Goal: Information Seeking & Learning: Learn about a topic

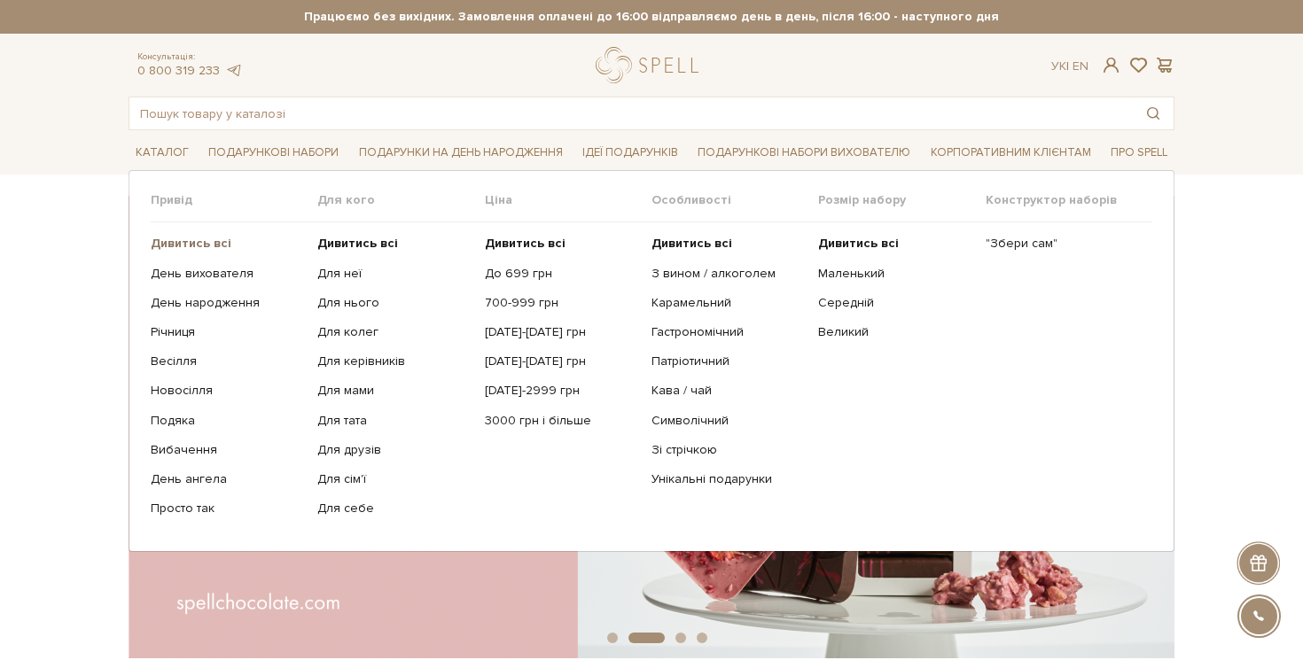
click at [214, 237] on b "Дивитись всі" at bounding box center [191, 243] width 81 height 15
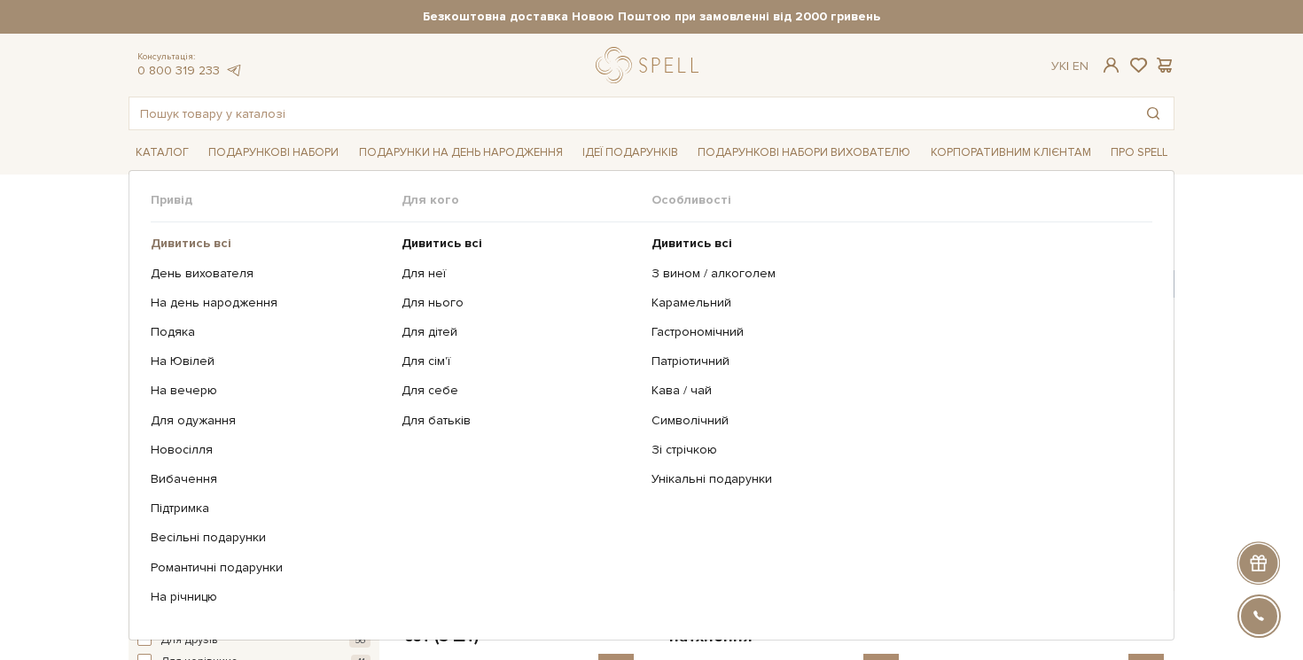
click at [214, 242] on b "Дивитись всі" at bounding box center [191, 243] width 81 height 15
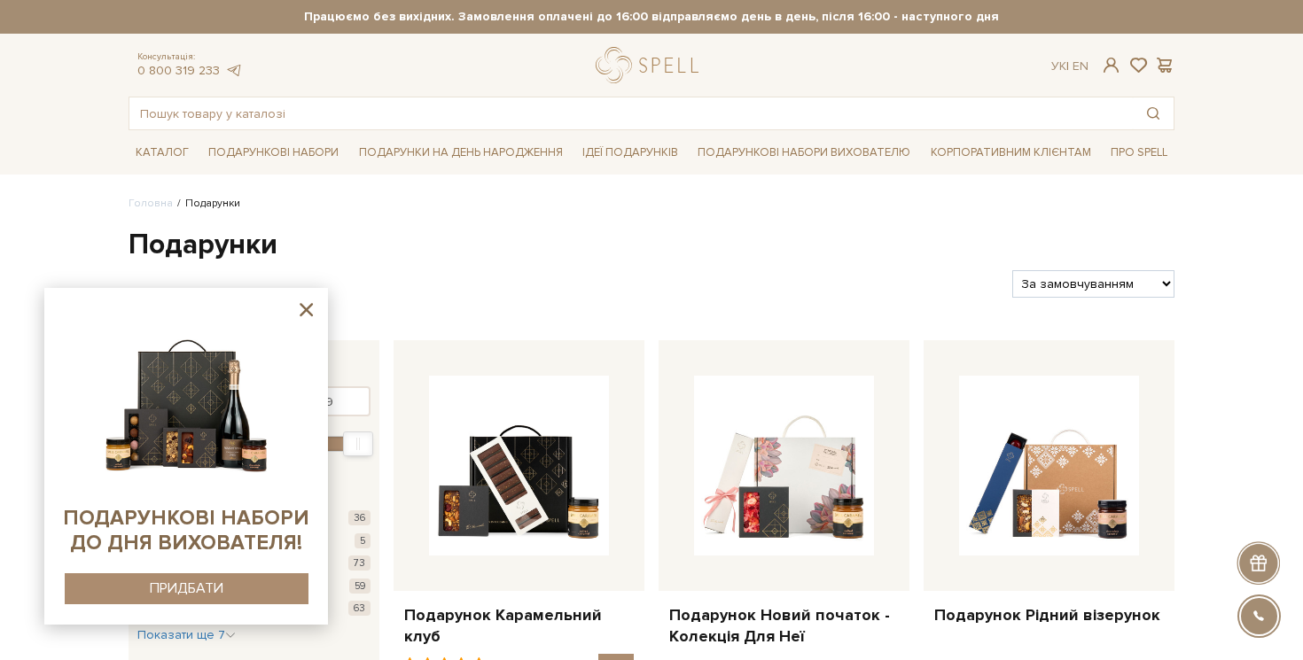
click at [298, 301] on icon at bounding box center [306, 310] width 22 height 22
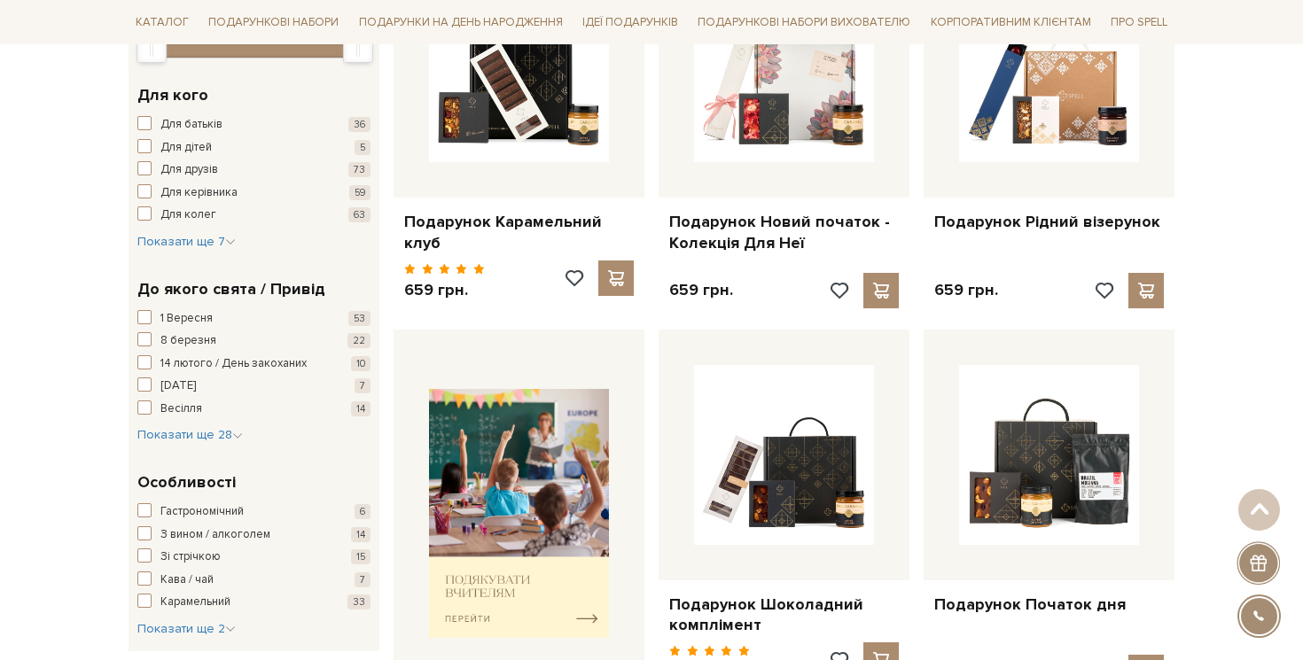
scroll to position [424, 0]
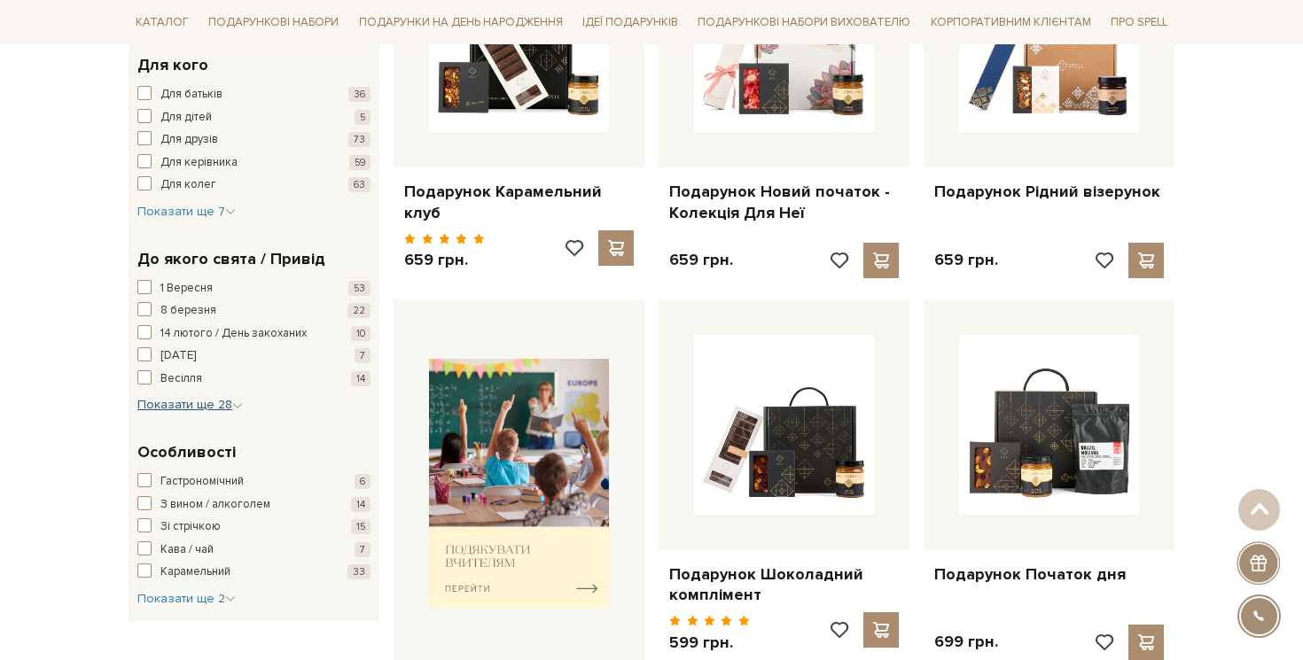
click at [212, 407] on span "Показати ще 28" at bounding box center [189, 404] width 105 height 15
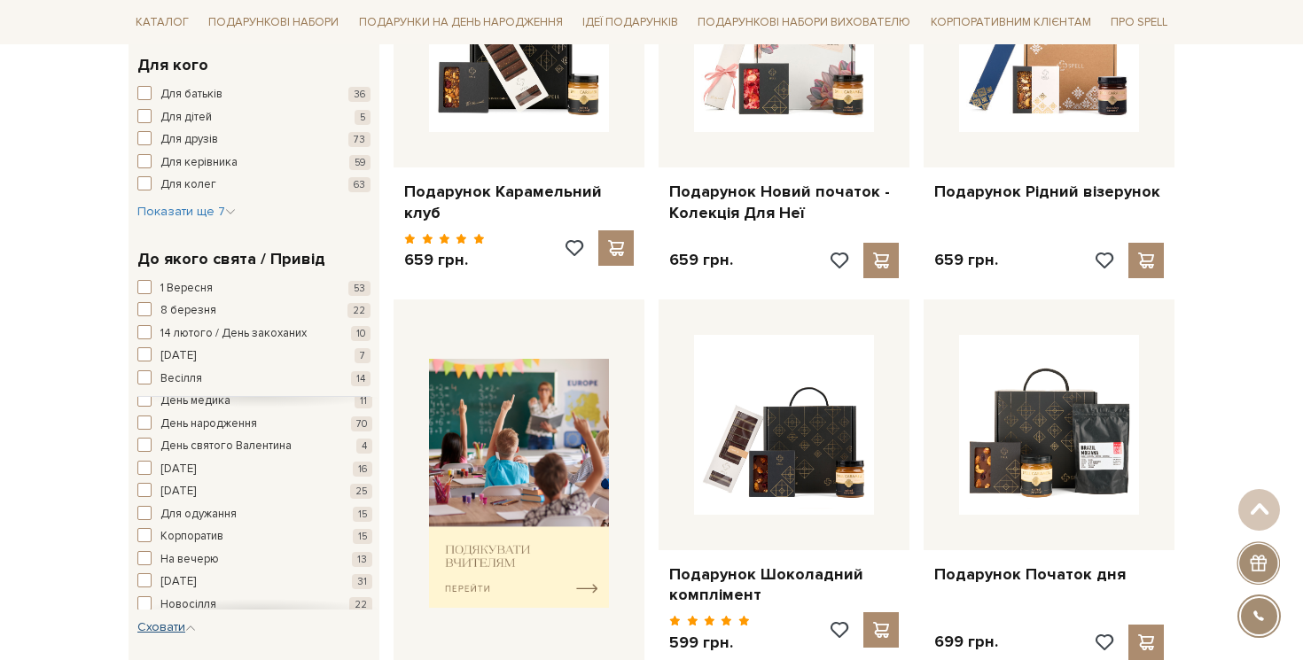
scroll to position [291, 0]
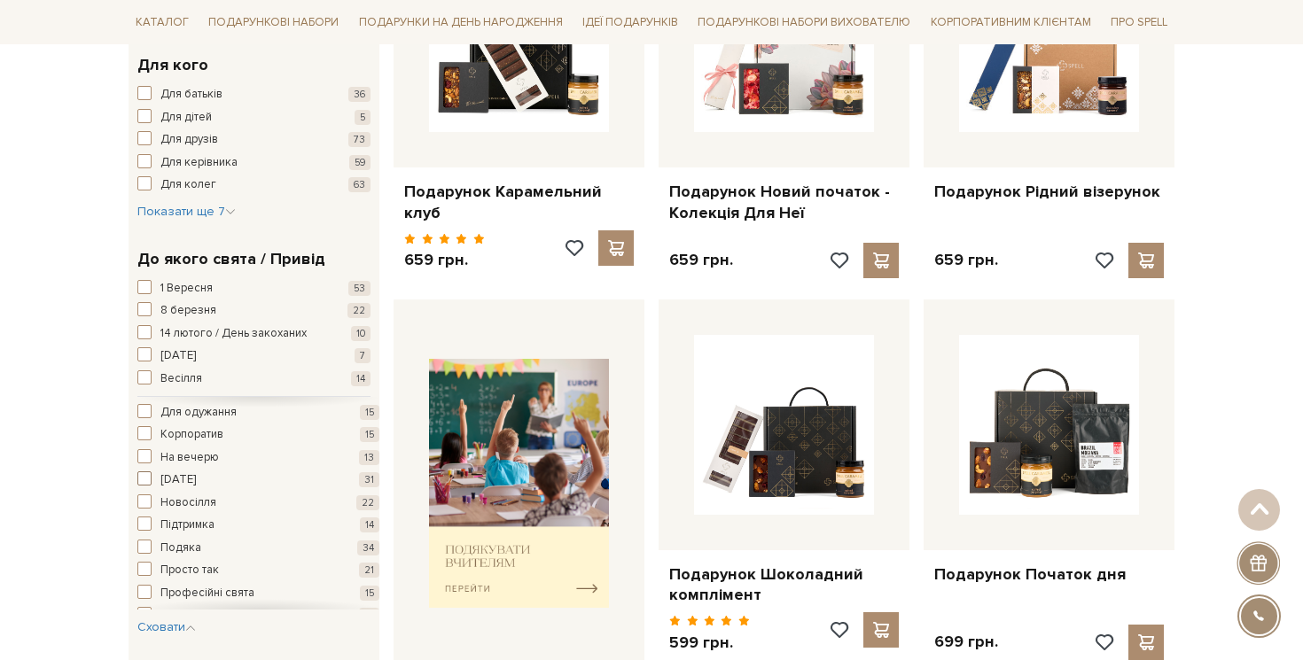
click at [196, 486] on span "Новий рік" at bounding box center [177, 480] width 35 height 18
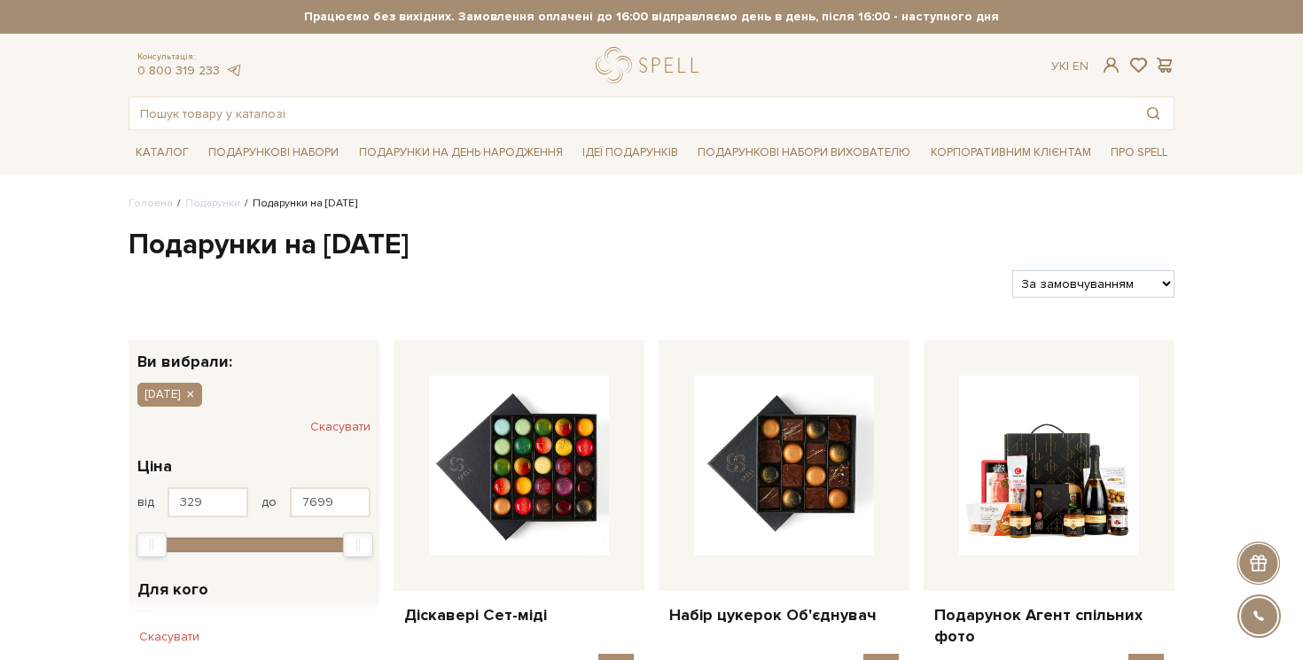
click at [363, 239] on h1 "Подарунки на Новий рік" at bounding box center [651, 245] width 1046 height 37
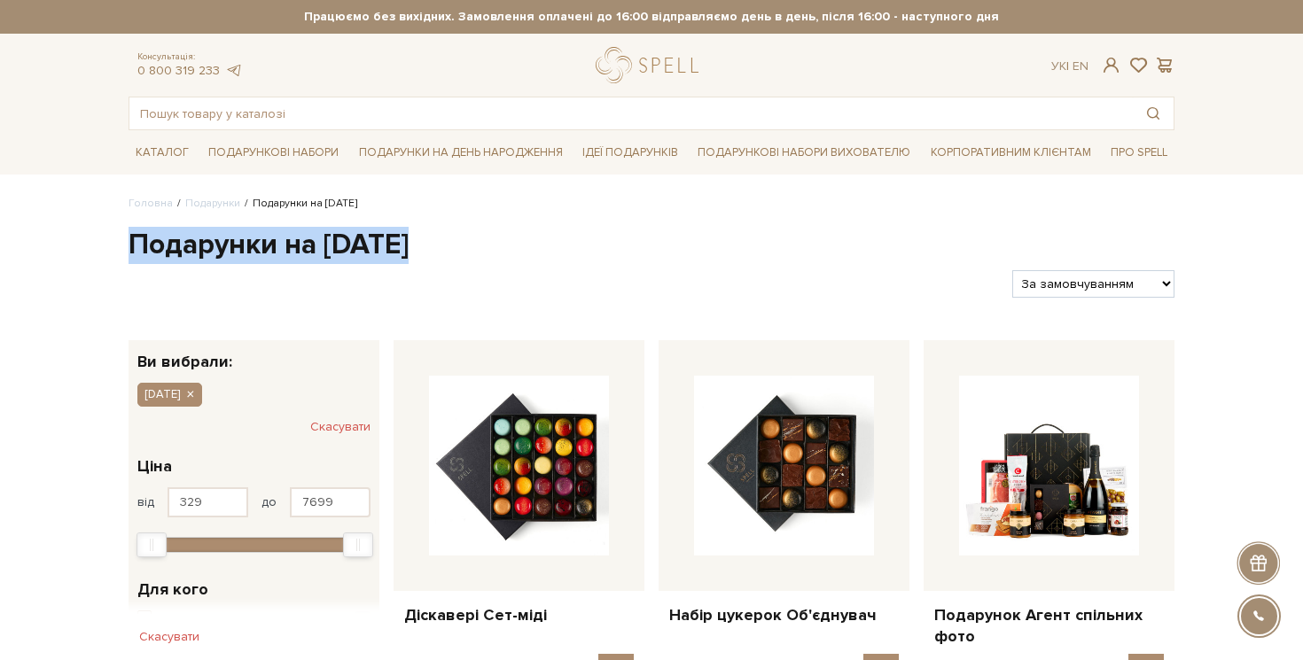
click at [363, 239] on h1 "Подарунки на Новий рік" at bounding box center [651, 245] width 1046 height 37
copy div "Подарунки на Новий рік"
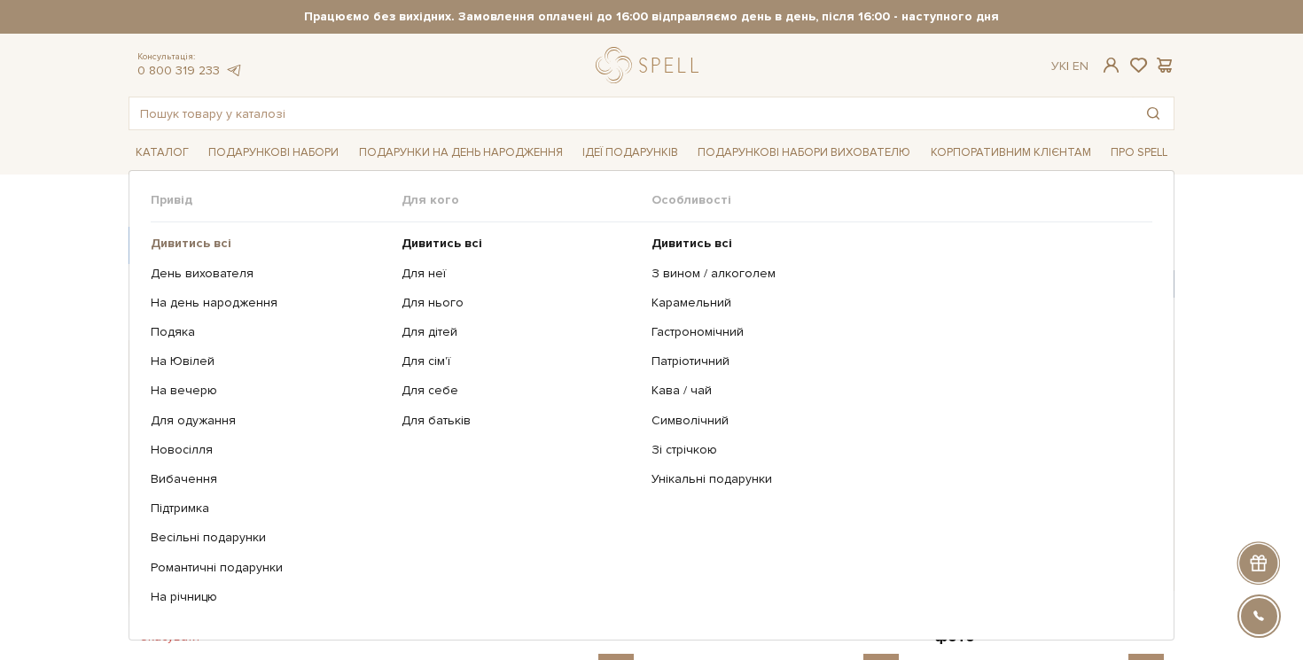
click at [216, 248] on b "Дивитись всі" at bounding box center [191, 243] width 81 height 15
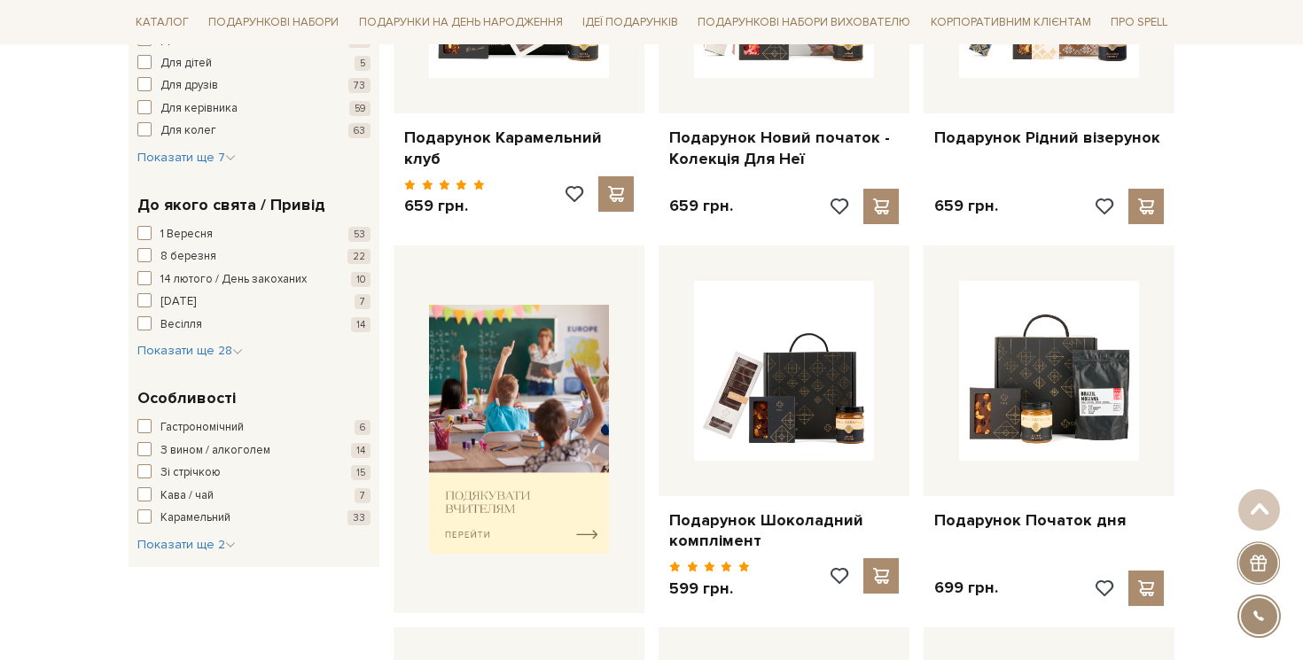
scroll to position [395, 0]
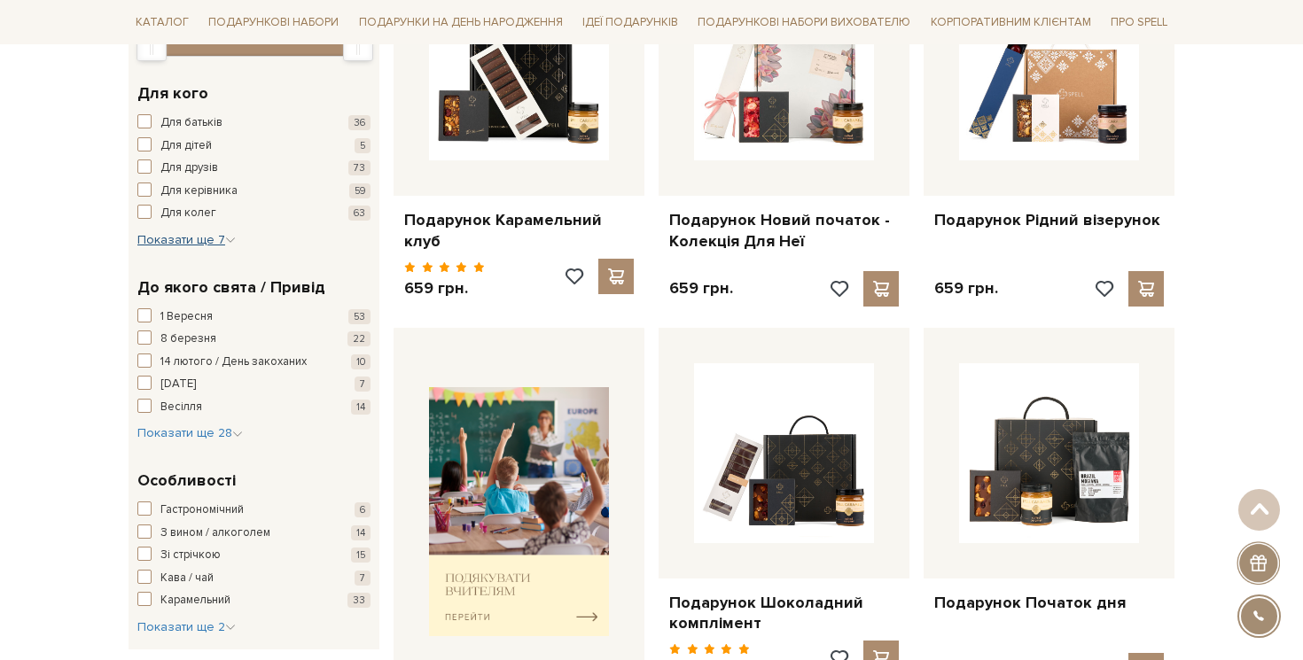
click at [168, 242] on span "Показати ще 7" at bounding box center [186, 239] width 98 height 15
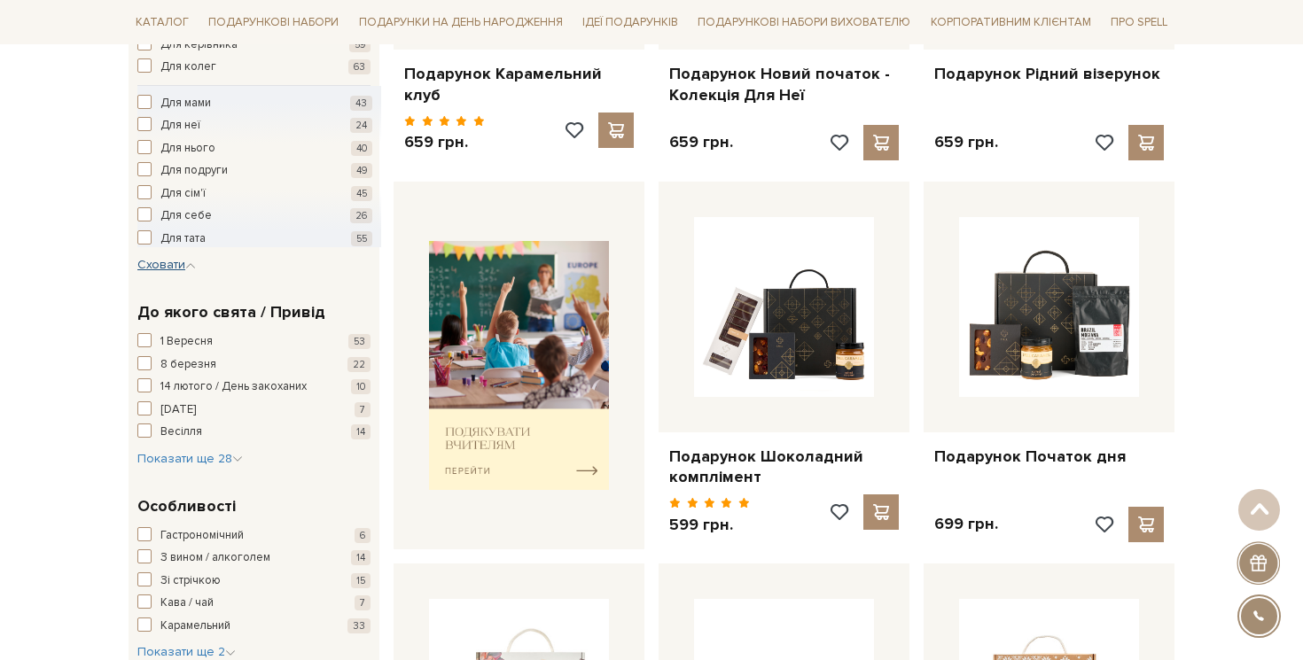
scroll to position [542, 0]
click at [163, 457] on span "Показати ще 28" at bounding box center [189, 457] width 105 height 15
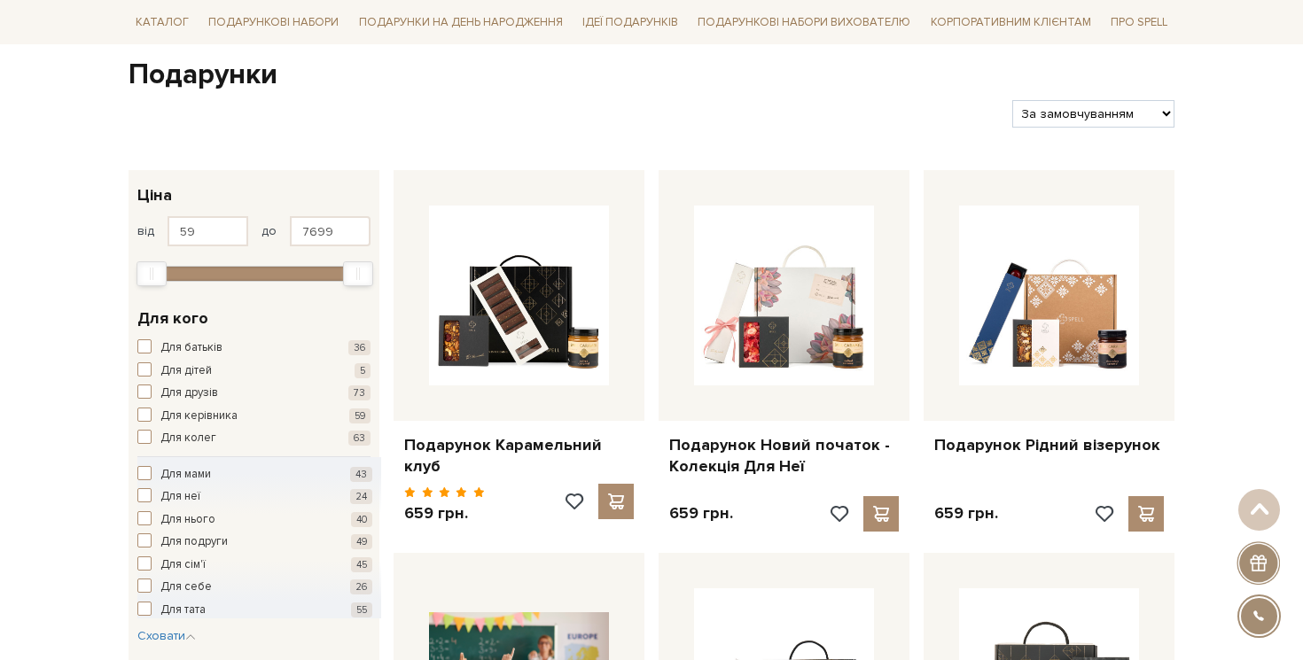
scroll to position [0, 0]
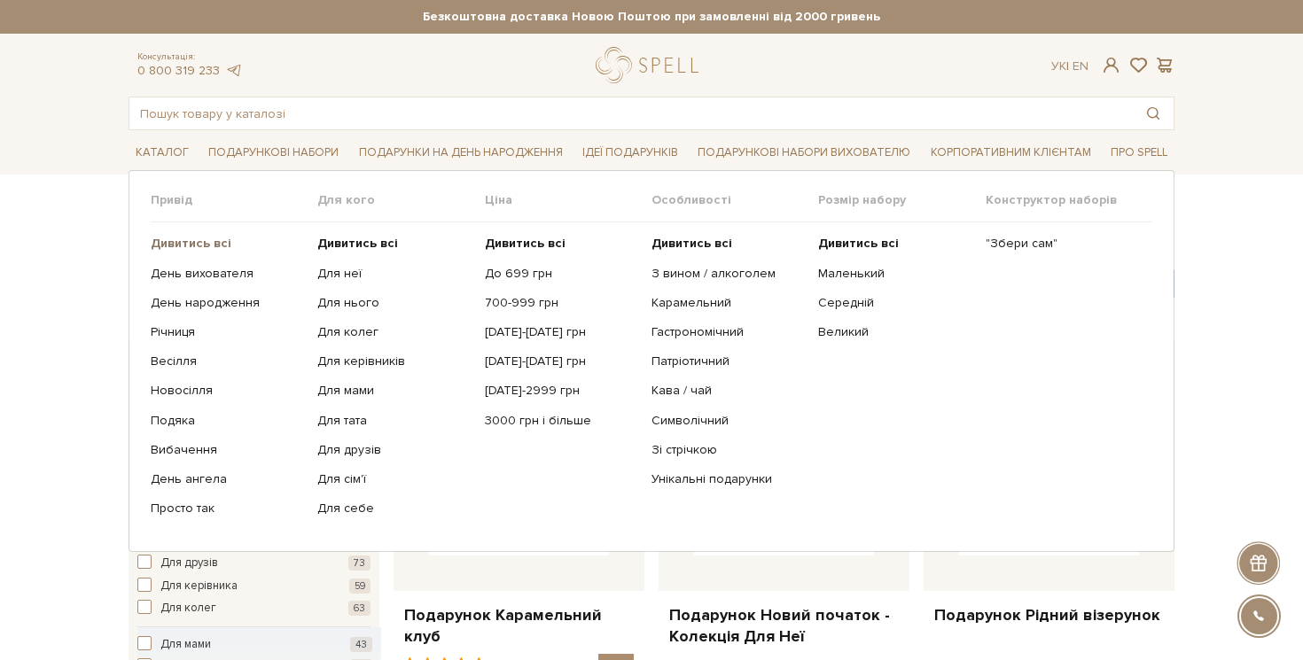
click at [222, 238] on b "Дивитись всі" at bounding box center [191, 243] width 81 height 15
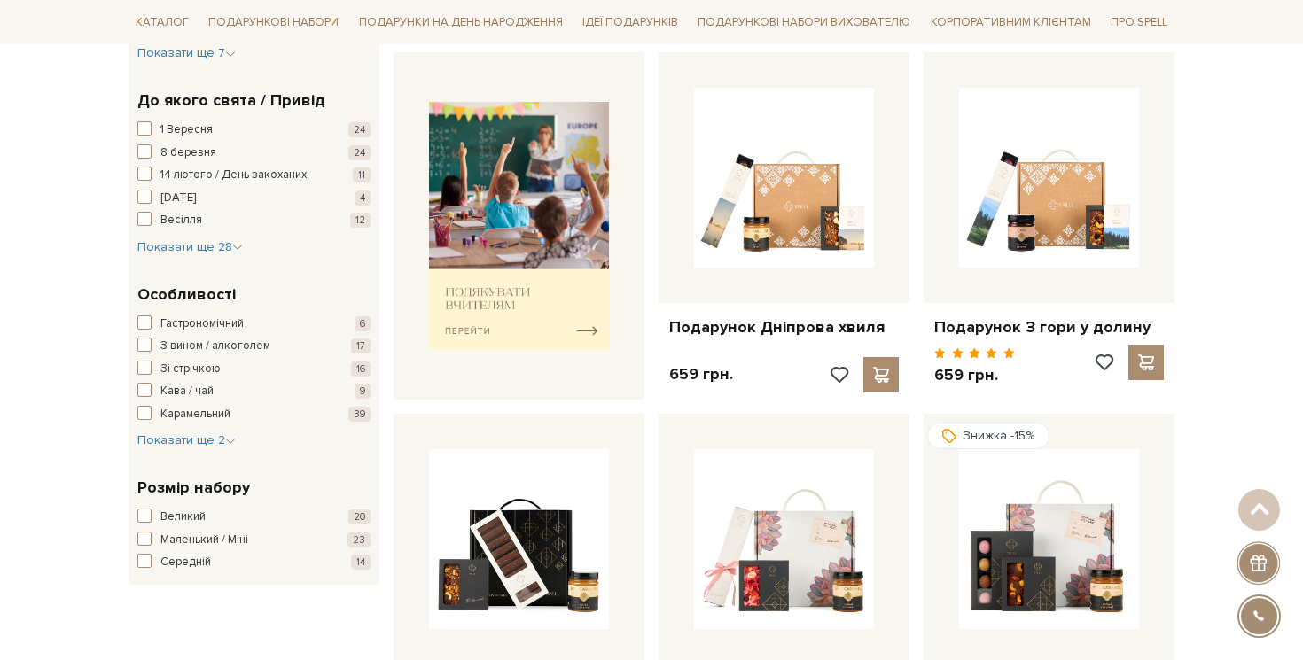
scroll to position [649, 0]
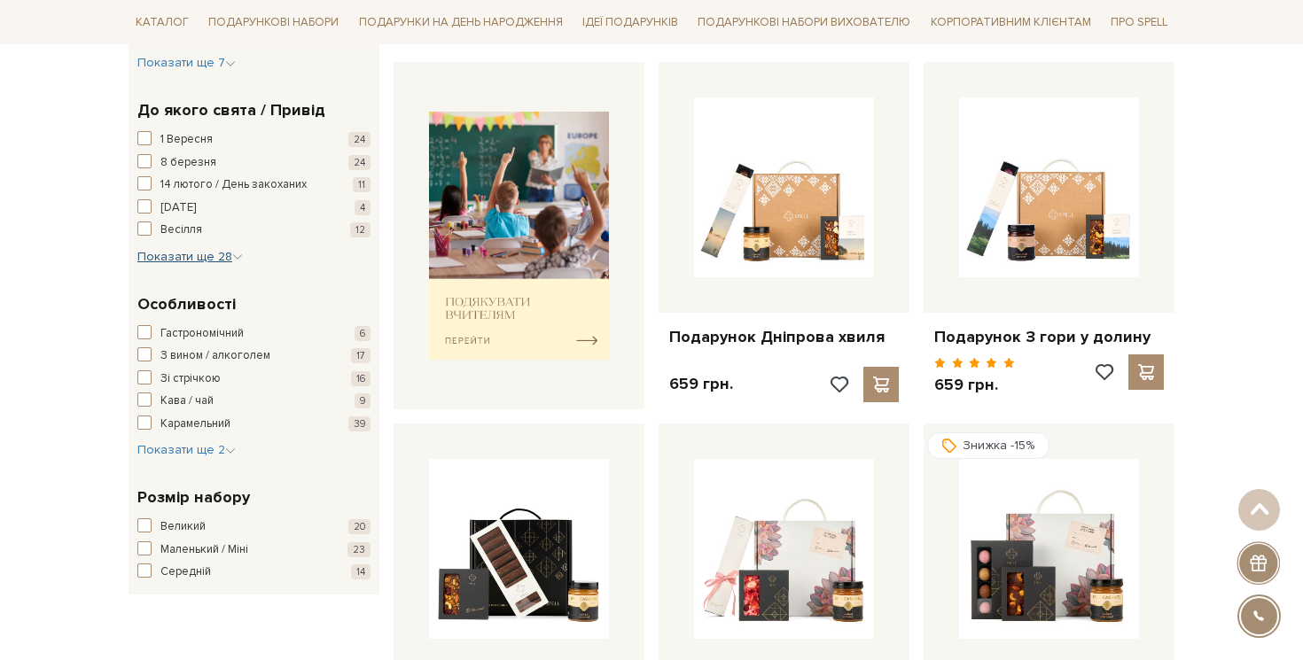
click at [195, 263] on span "Показати ще 28" at bounding box center [189, 256] width 105 height 15
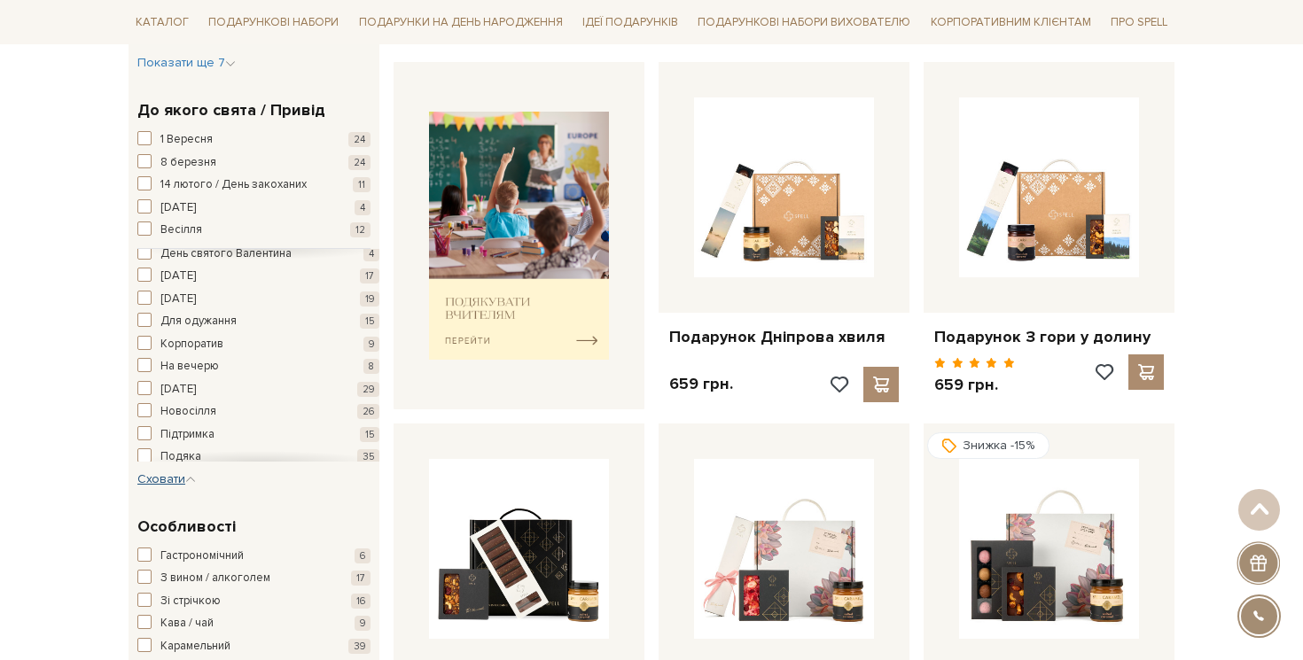
scroll to position [245, 0]
click at [183, 376] on span "[DATE]" at bounding box center [177, 378] width 35 height 18
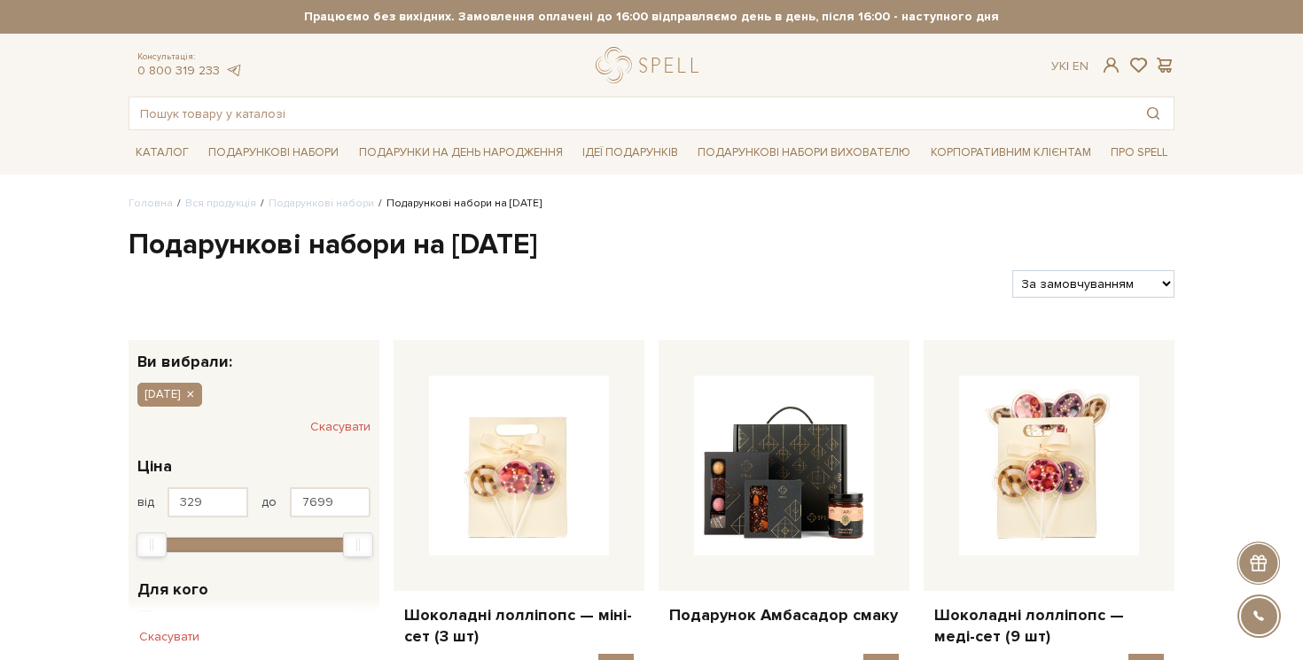
click at [233, 244] on h1 "Подарункові набори на [DATE]" at bounding box center [651, 245] width 1046 height 37
click at [233, 244] on h1 "Подарункові набори на Новий рік" at bounding box center [651, 245] width 1046 height 37
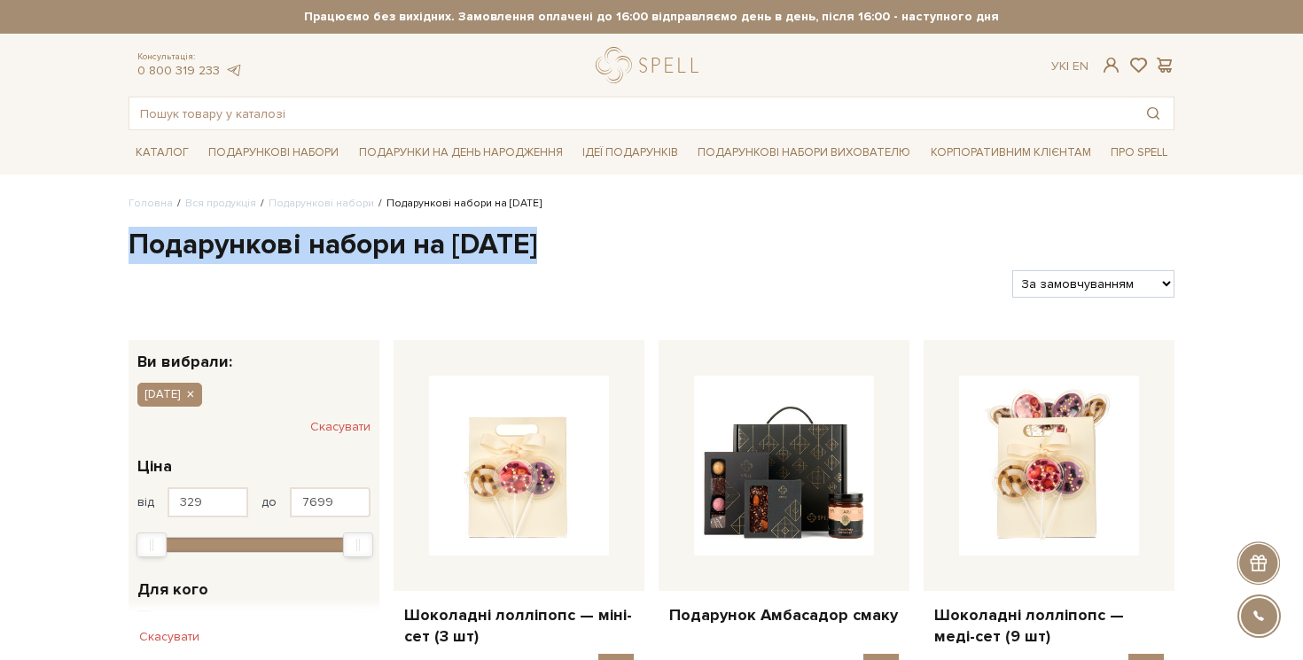
click at [233, 244] on h1 "Подарункові набори на Новий рік" at bounding box center [651, 245] width 1046 height 37
copy div "Подарункові набори на Новий рік"
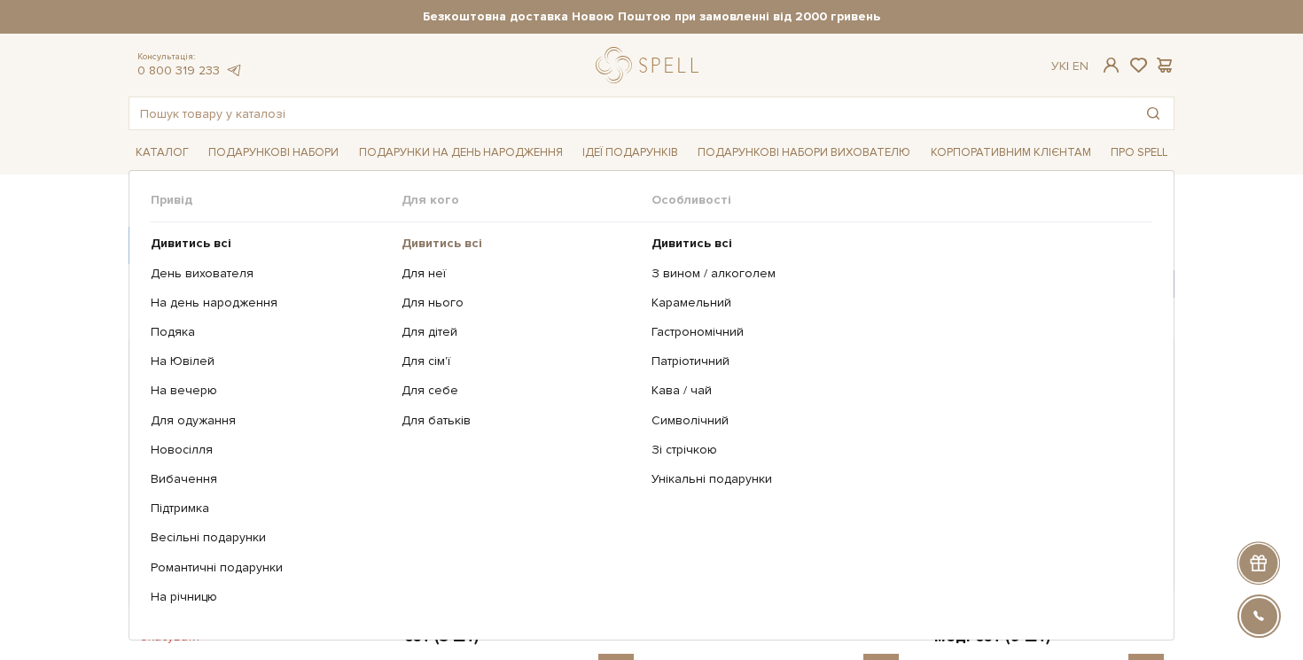
click at [422, 242] on b "Дивитись всі" at bounding box center [441, 243] width 81 height 15
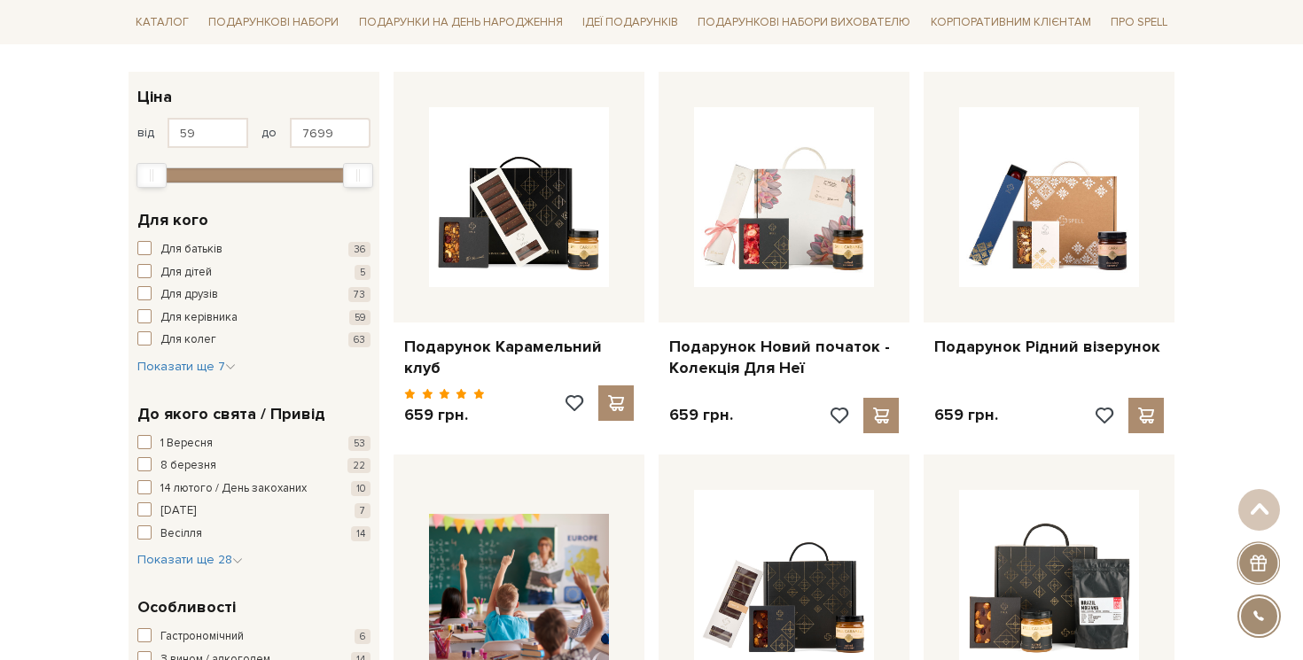
scroll to position [270, 0]
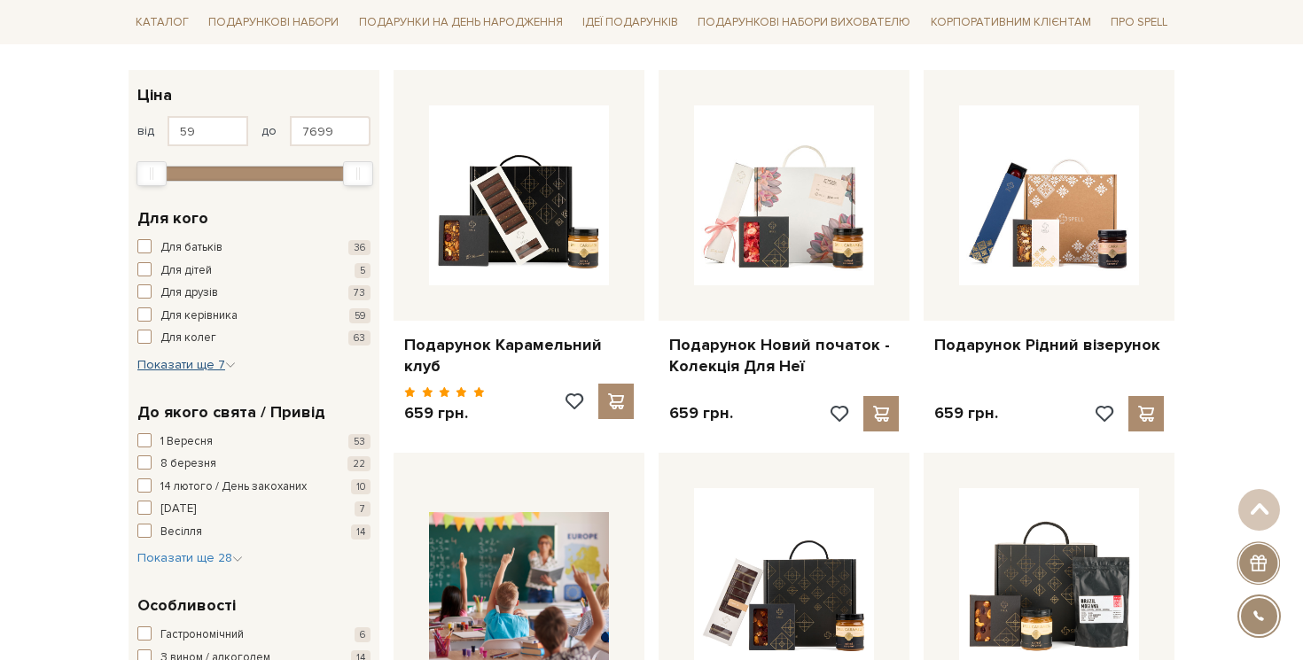
click at [160, 366] on span "Показати ще 7" at bounding box center [186, 364] width 98 height 15
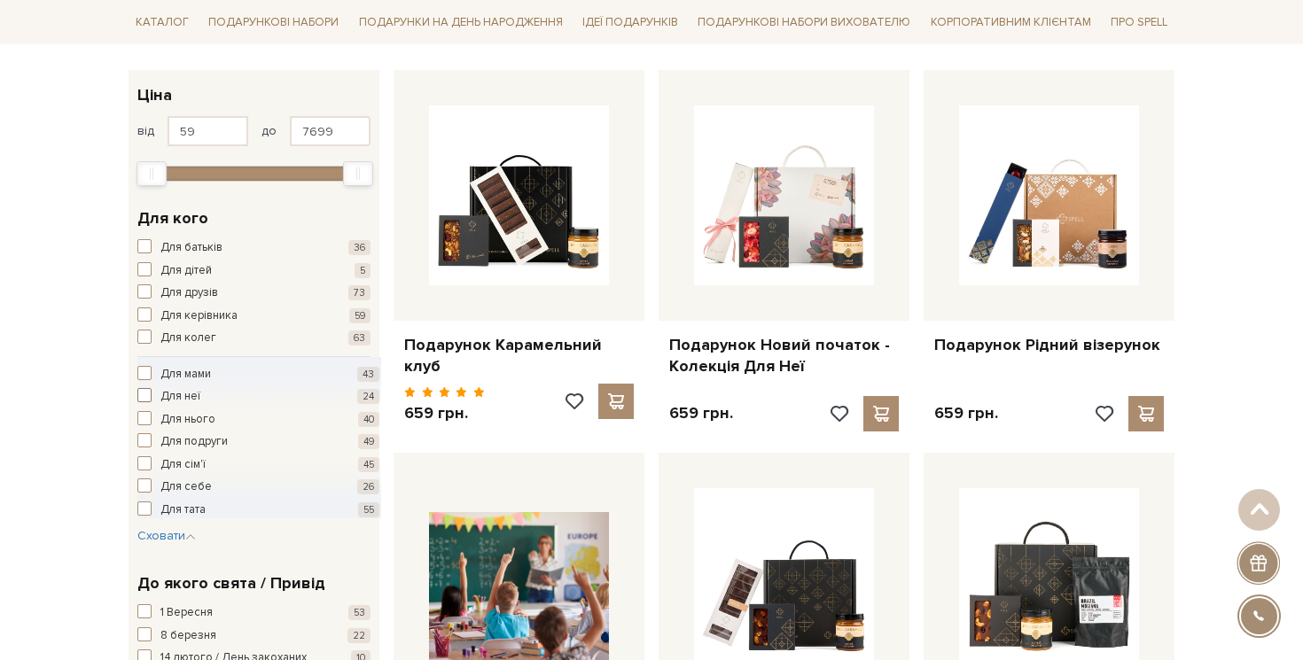
click at [144, 391] on span "button" at bounding box center [144, 395] width 14 height 14
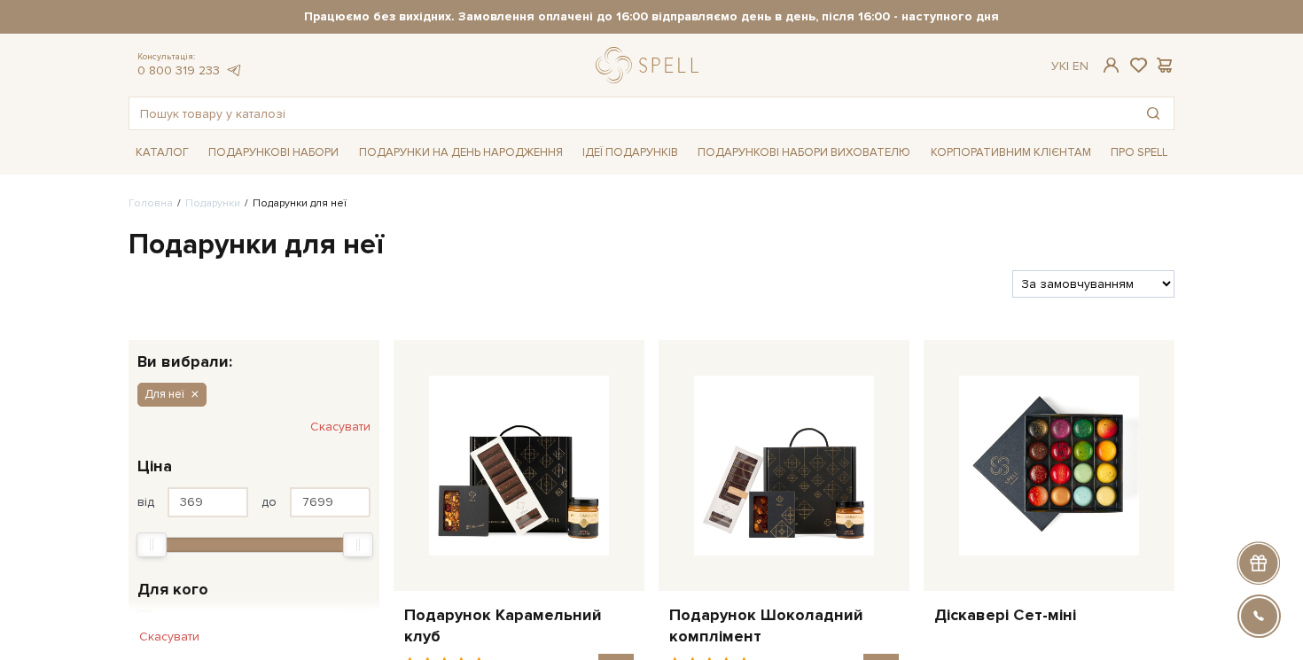
click at [327, 255] on h1 "Подарунки для неї" at bounding box center [651, 245] width 1046 height 37
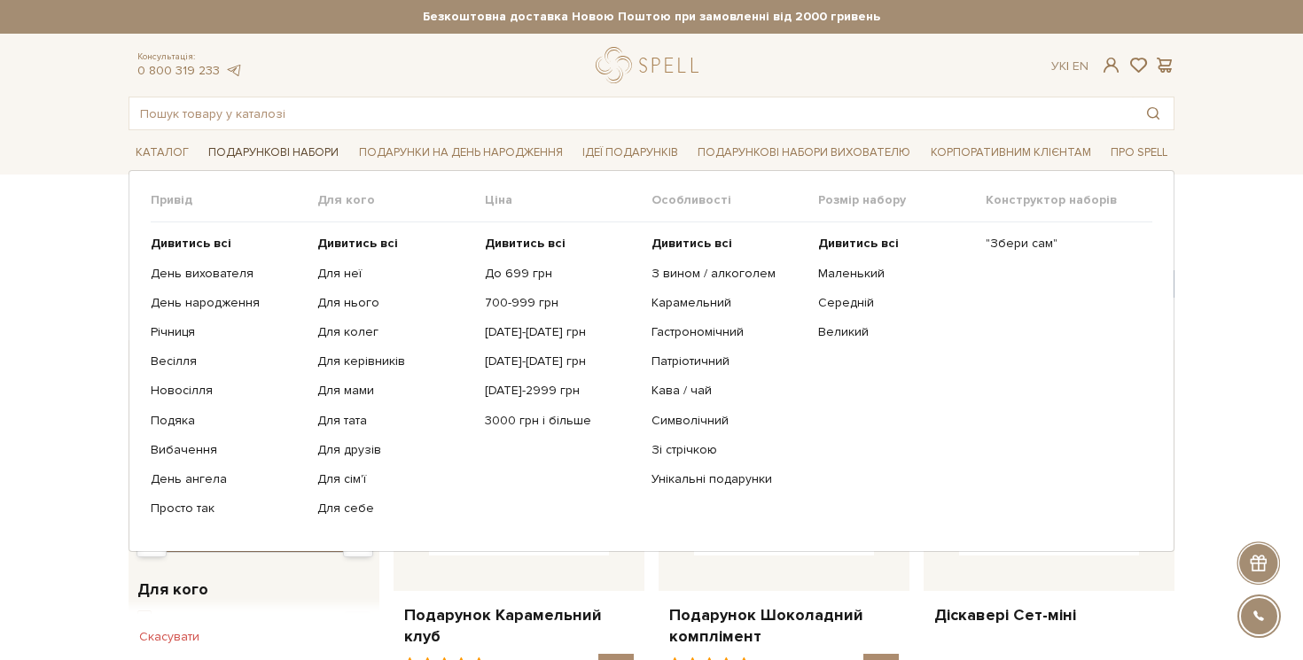
click at [286, 159] on link "Подарункові набори" at bounding box center [273, 152] width 144 height 27
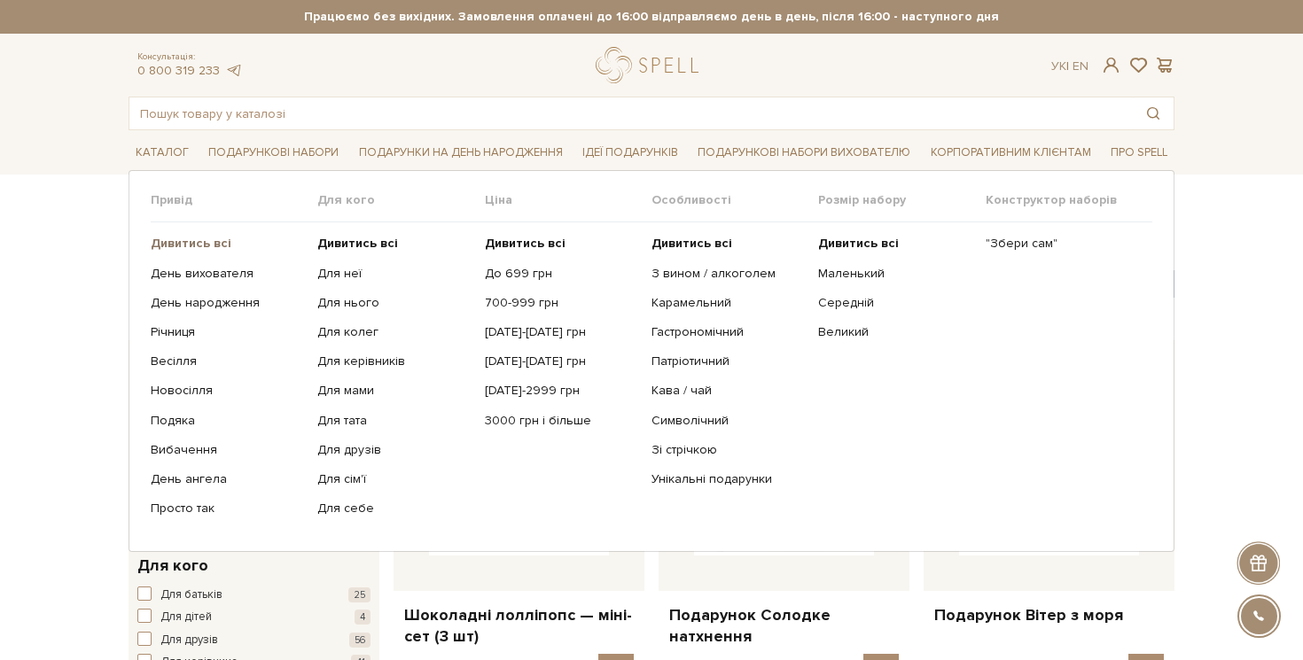
click at [188, 245] on b "Дивитись всі" at bounding box center [191, 243] width 81 height 15
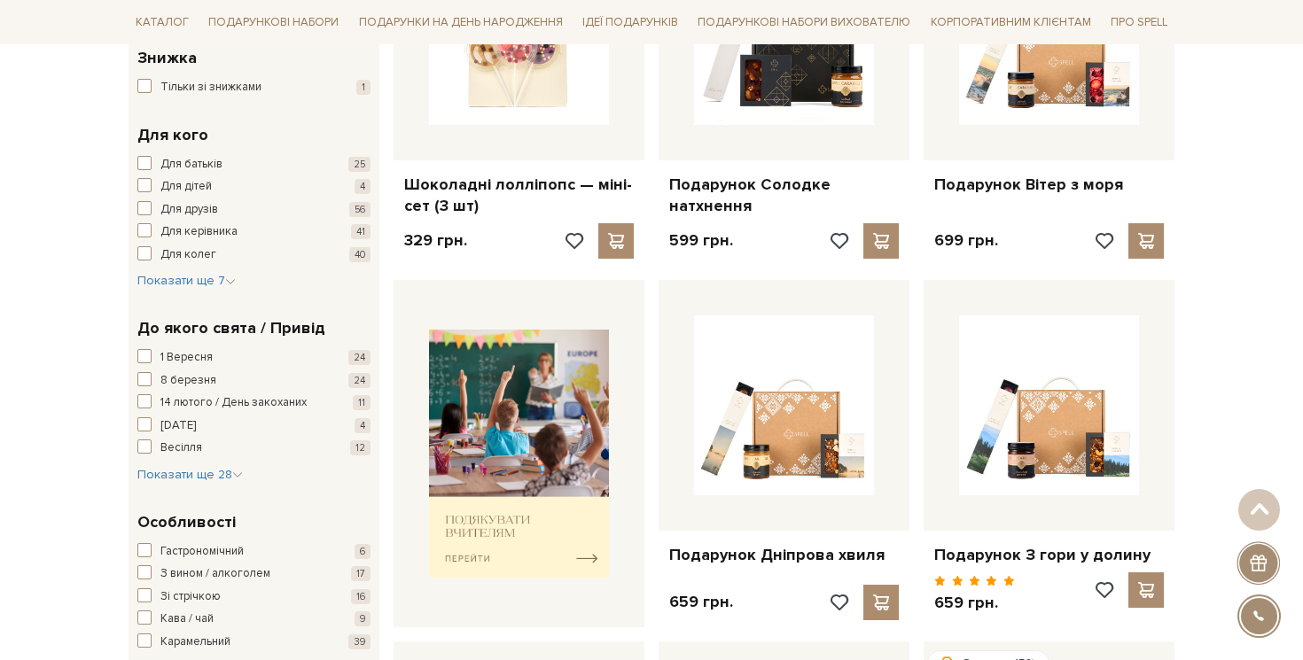
scroll to position [448, 0]
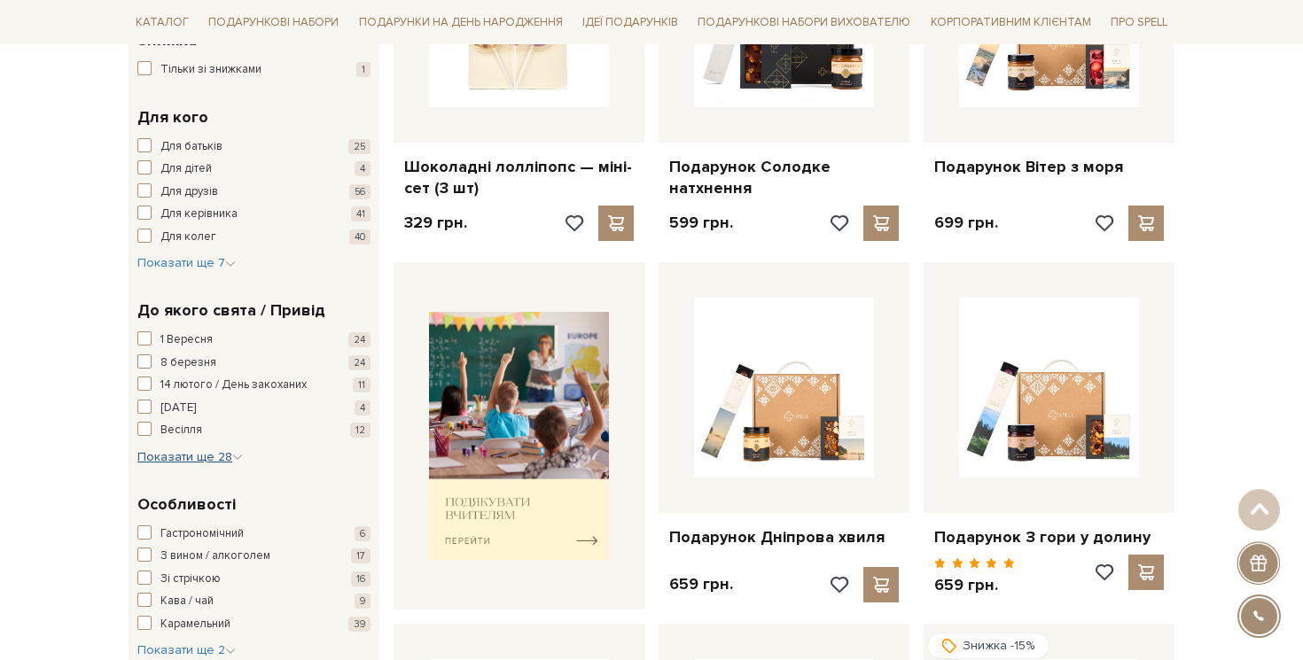
click at [161, 453] on span "Показати ще 28" at bounding box center [189, 456] width 105 height 15
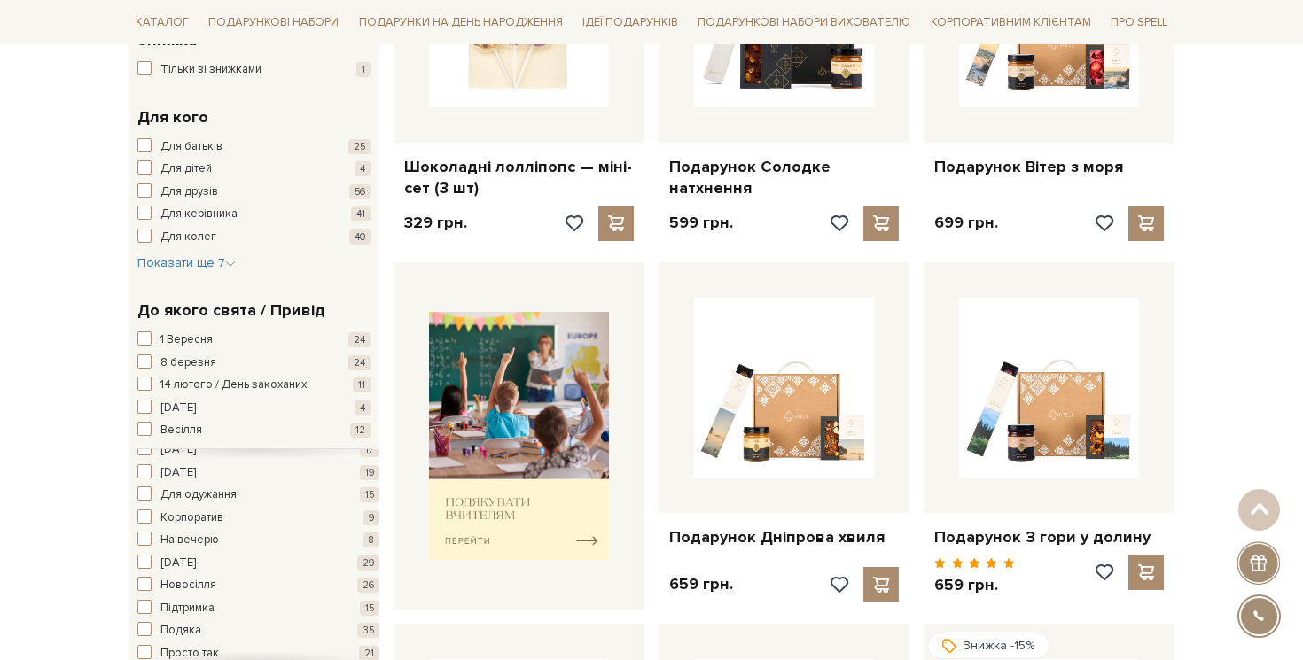
scroll to position [261, 0]
click at [165, 555] on span "Новий рік" at bounding box center [177, 562] width 35 height 18
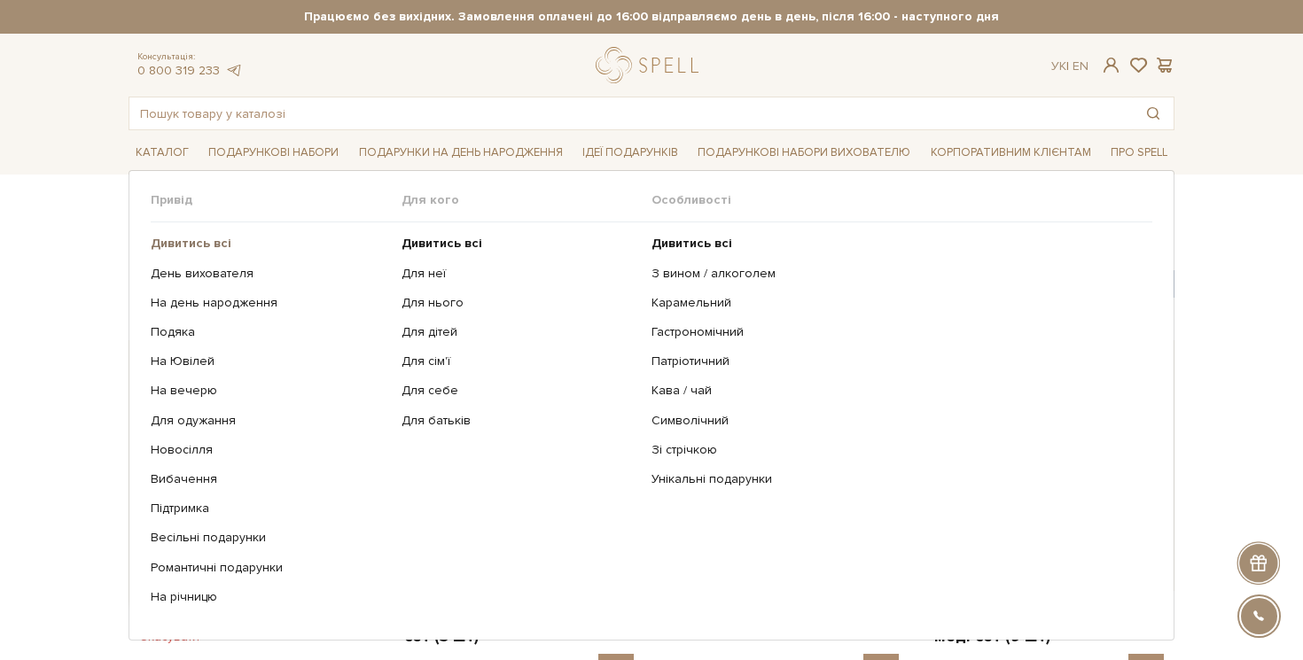
click at [203, 237] on b "Дивитись всі" at bounding box center [191, 243] width 81 height 15
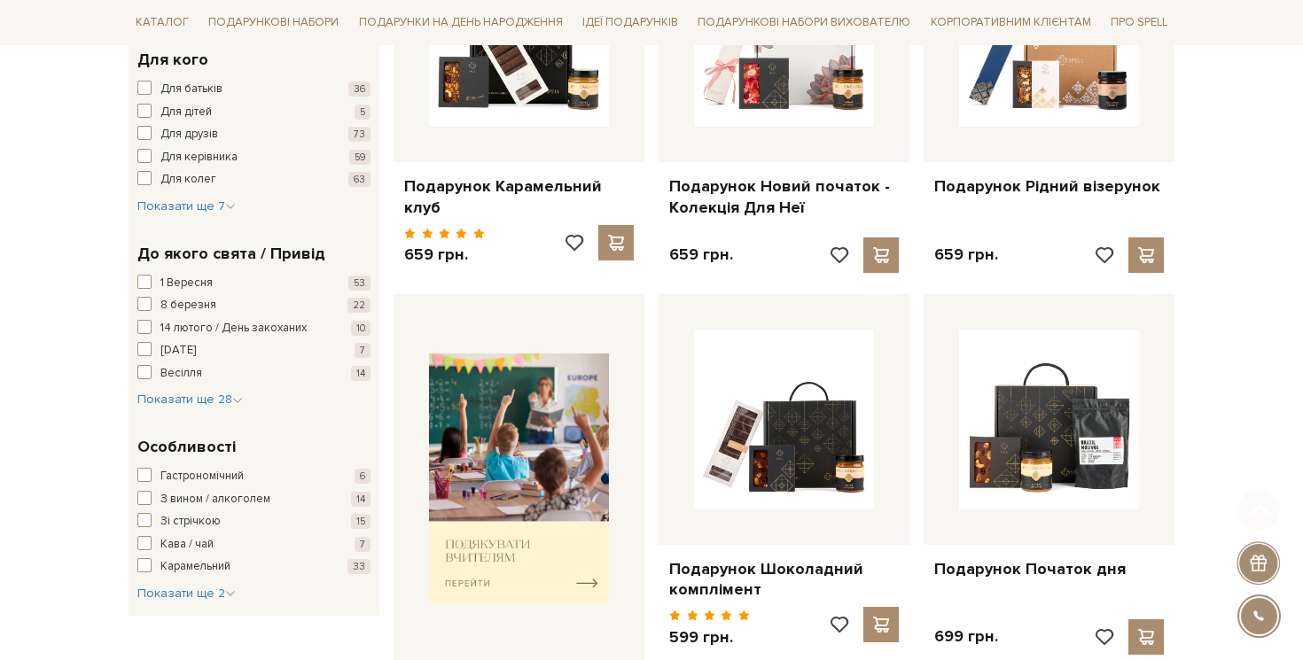
scroll to position [621, 0]
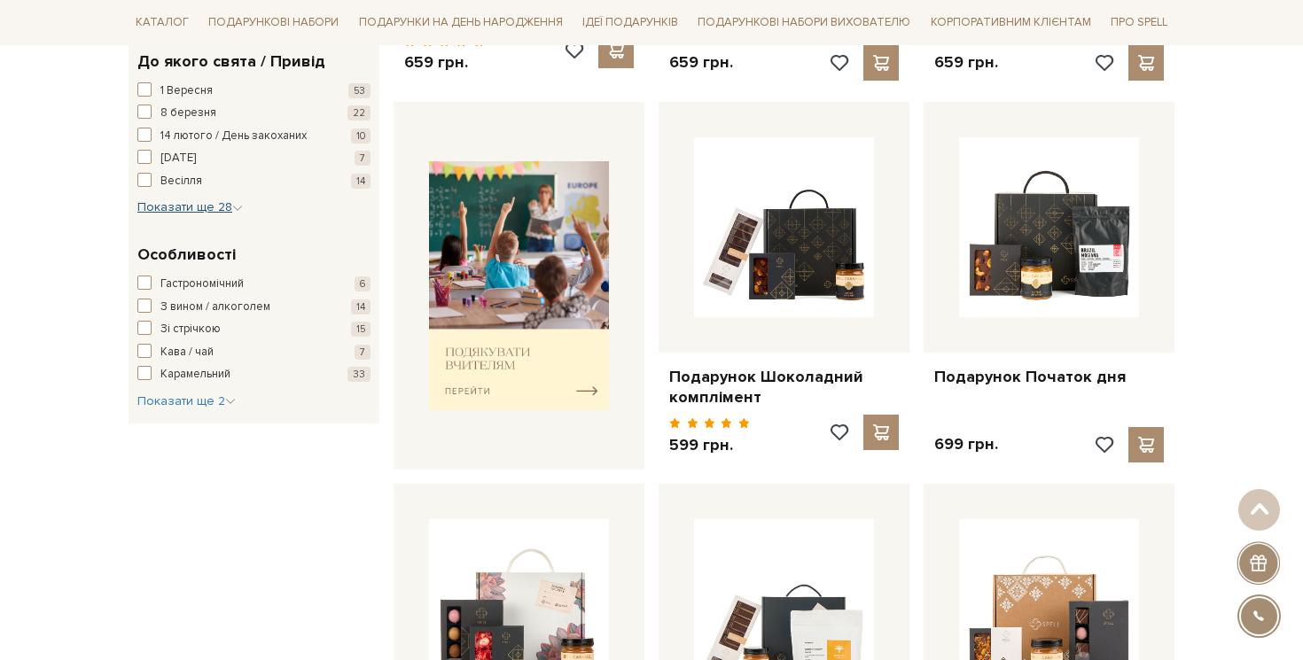
click at [213, 214] on button "Показати ще 28 Сховати" at bounding box center [189, 207] width 105 height 18
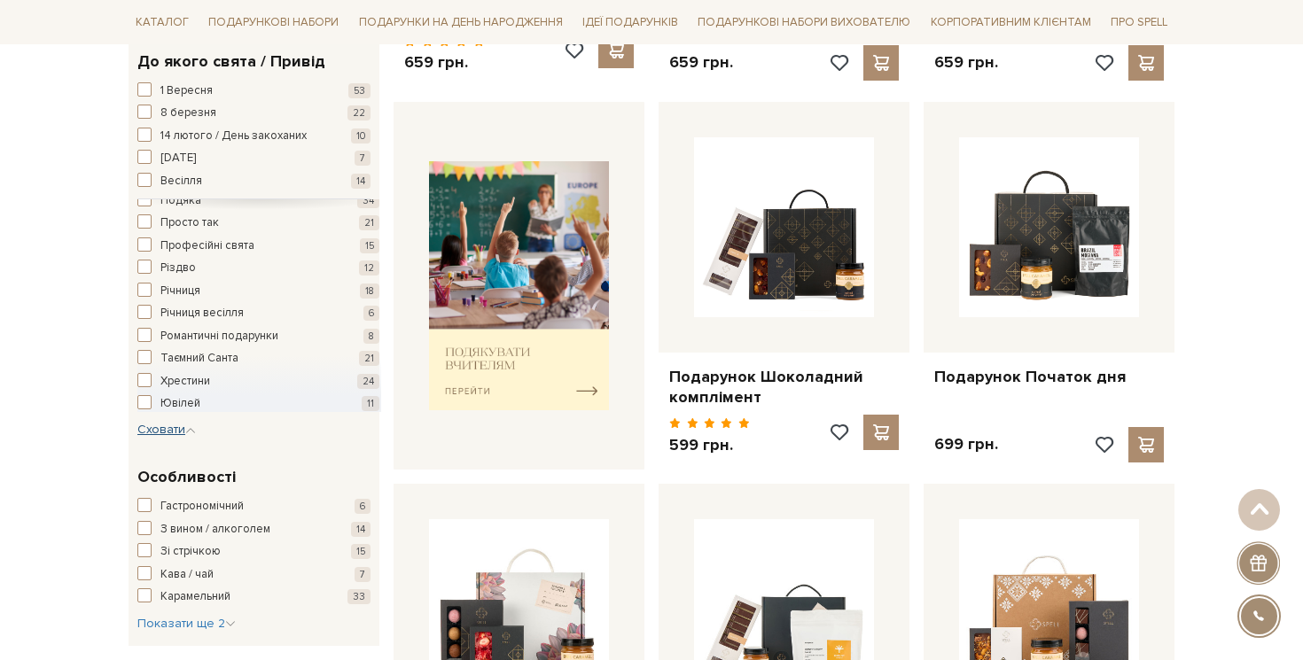
scroll to position [440, 0]
click at [190, 365] on span "Таємний Санта" at bounding box center [199, 359] width 78 height 18
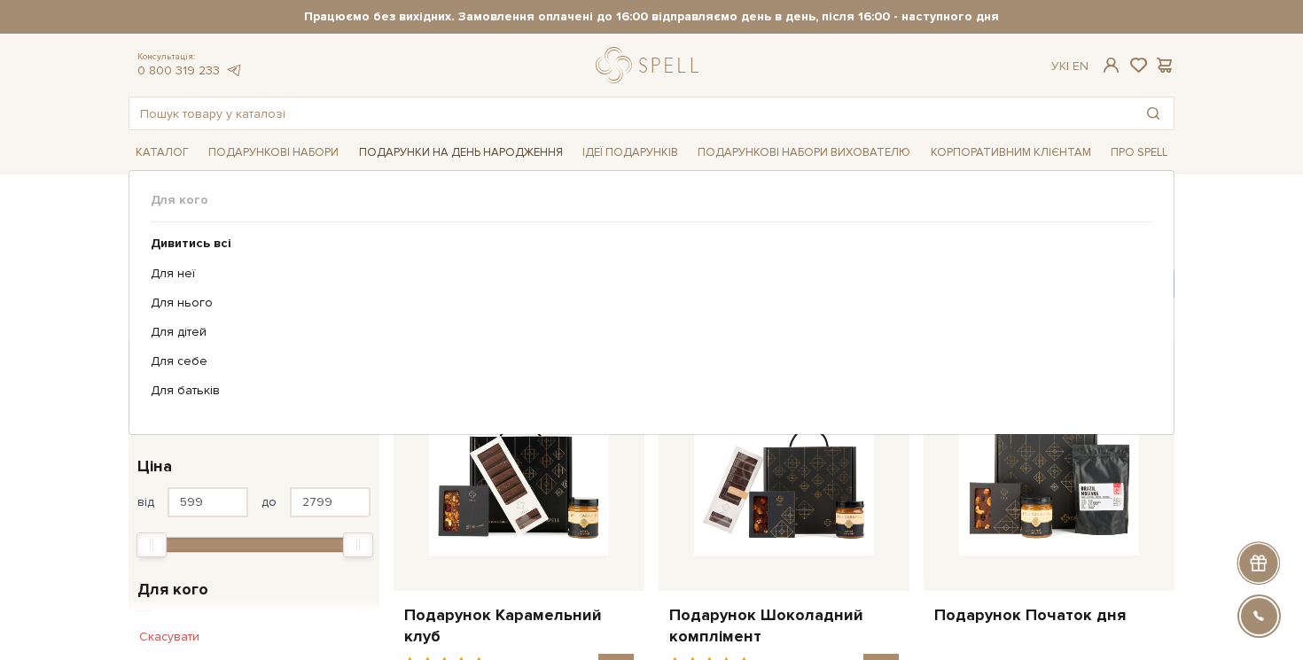
click at [475, 147] on link "Подарунки на День народження" at bounding box center [461, 152] width 218 height 27
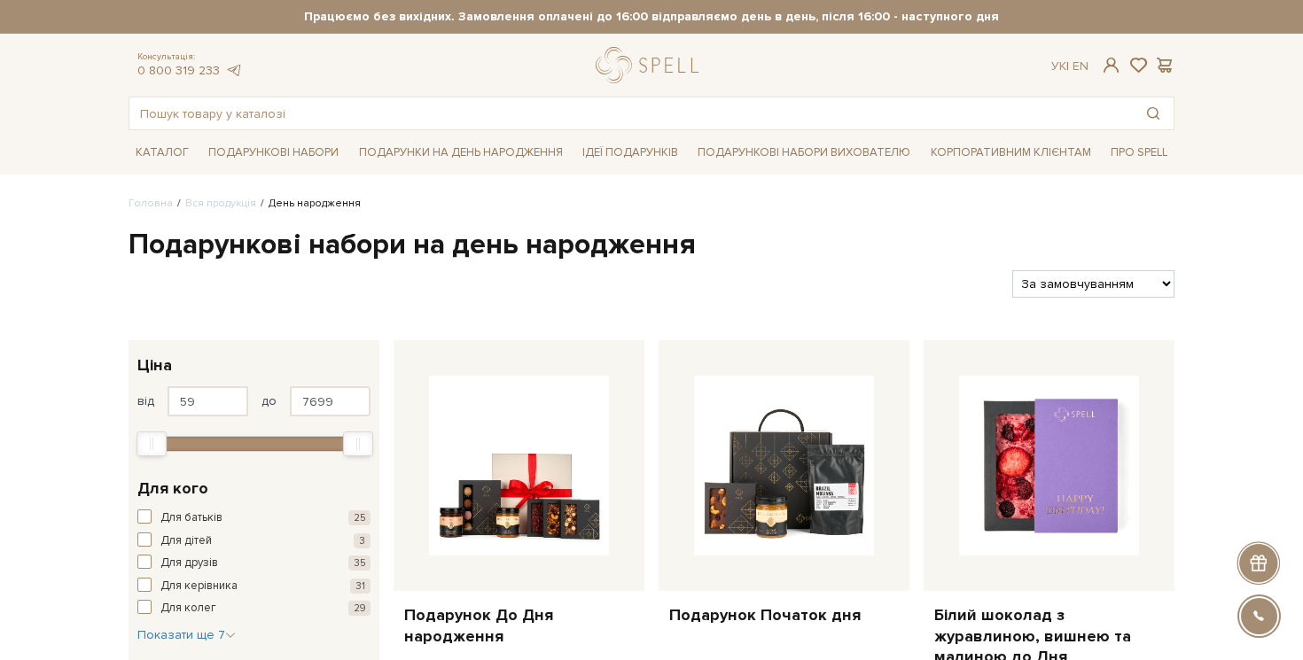
click at [229, 257] on h1 "Подарункові набори на день народження" at bounding box center [651, 245] width 1046 height 37
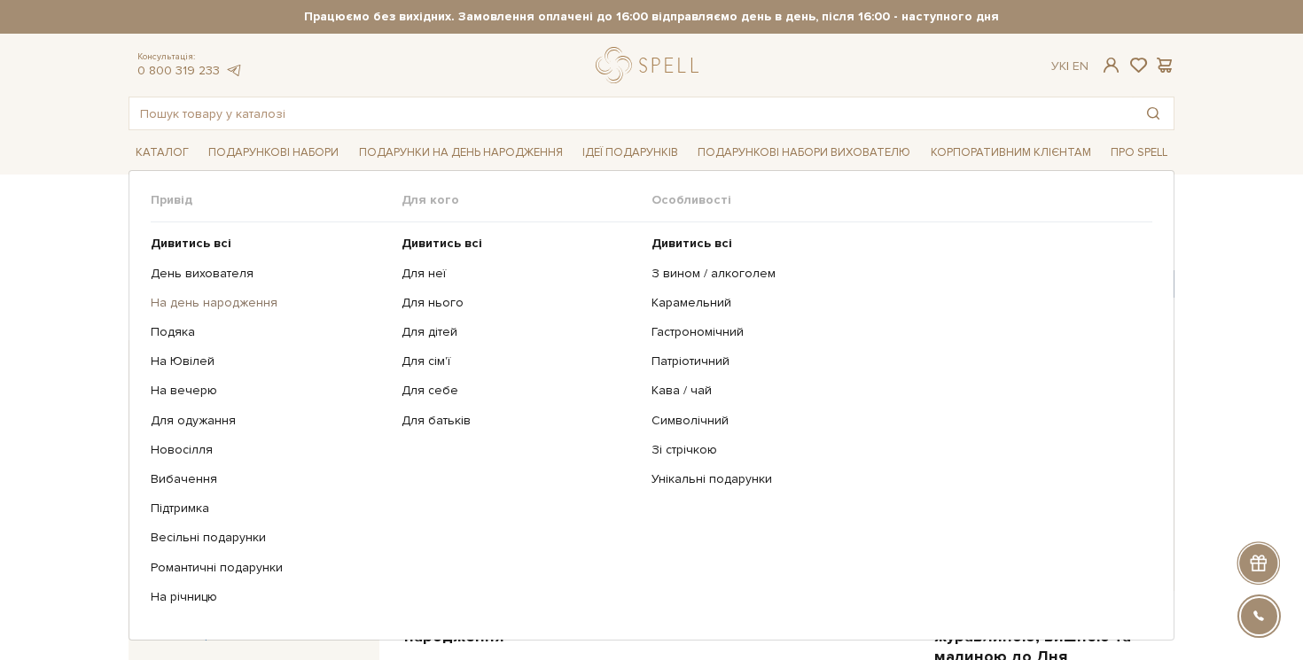
click at [257, 306] on link "На день народження" at bounding box center [269, 303] width 237 height 16
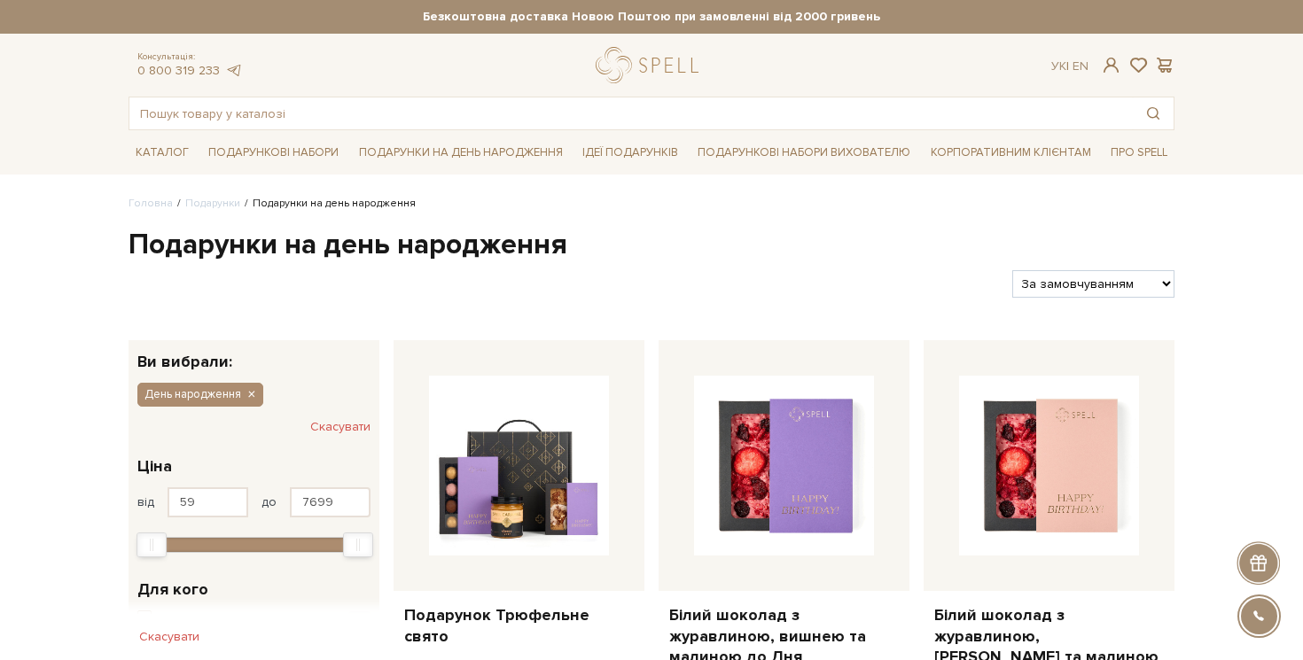
click at [478, 251] on h1 "Подарунки на день народження" at bounding box center [651, 245] width 1046 height 37
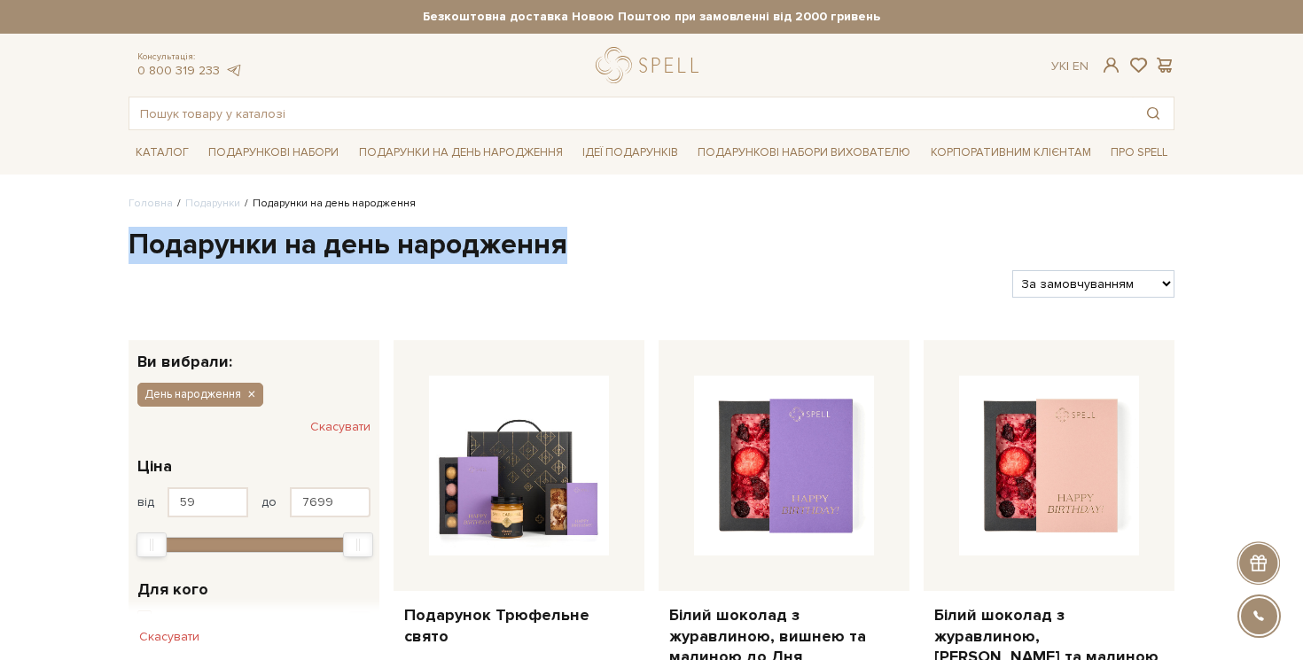
click at [478, 251] on h1 "Подарунки на день народження" at bounding box center [651, 245] width 1046 height 37
copy div "Подарунки на день народження"
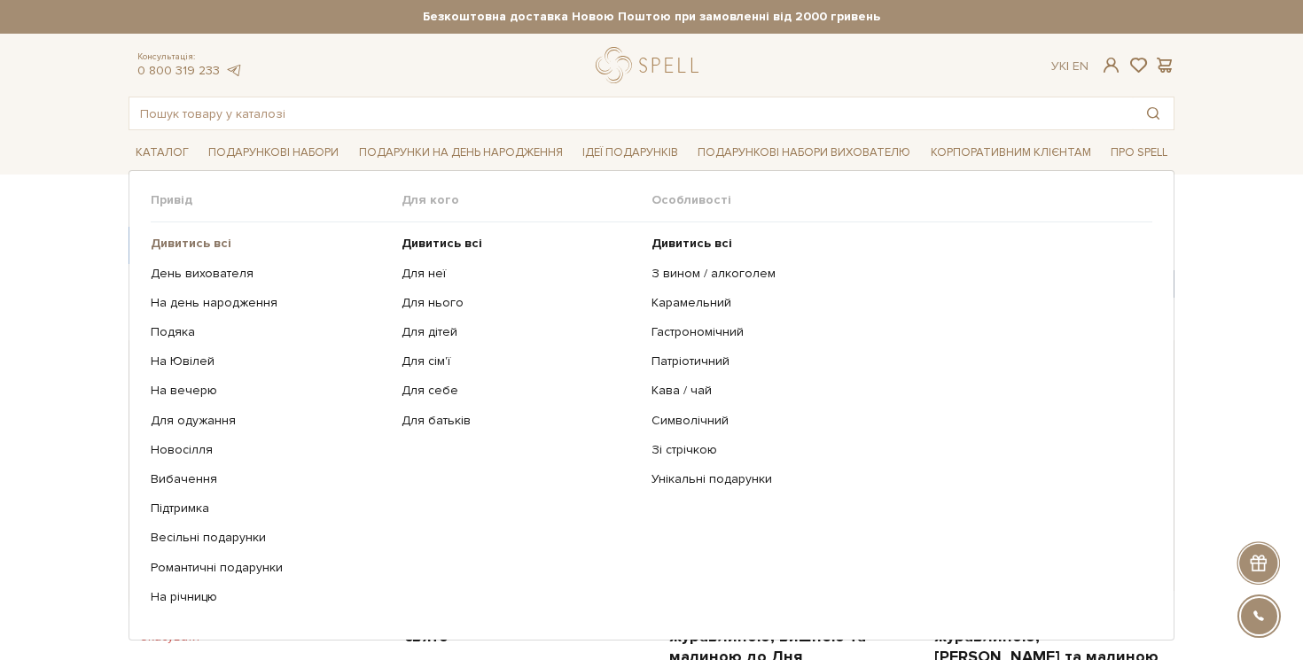
click at [219, 236] on link "Дивитись всі" at bounding box center [269, 244] width 237 height 16
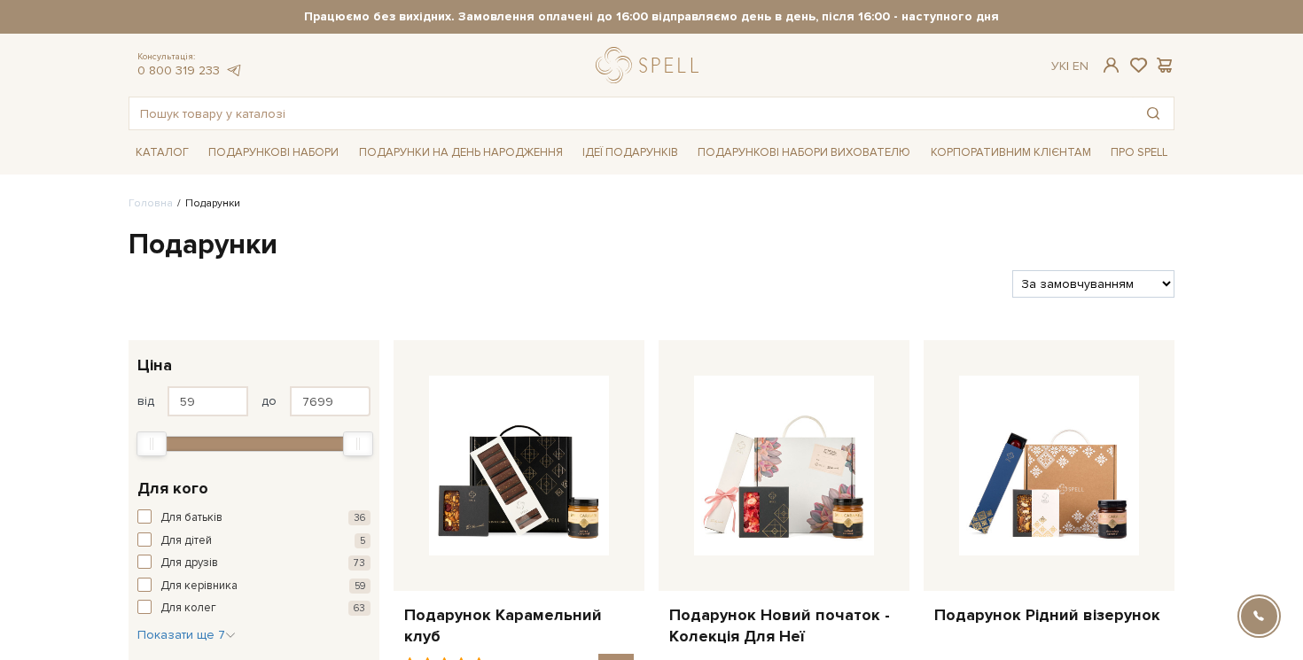
scroll to position [70, 0]
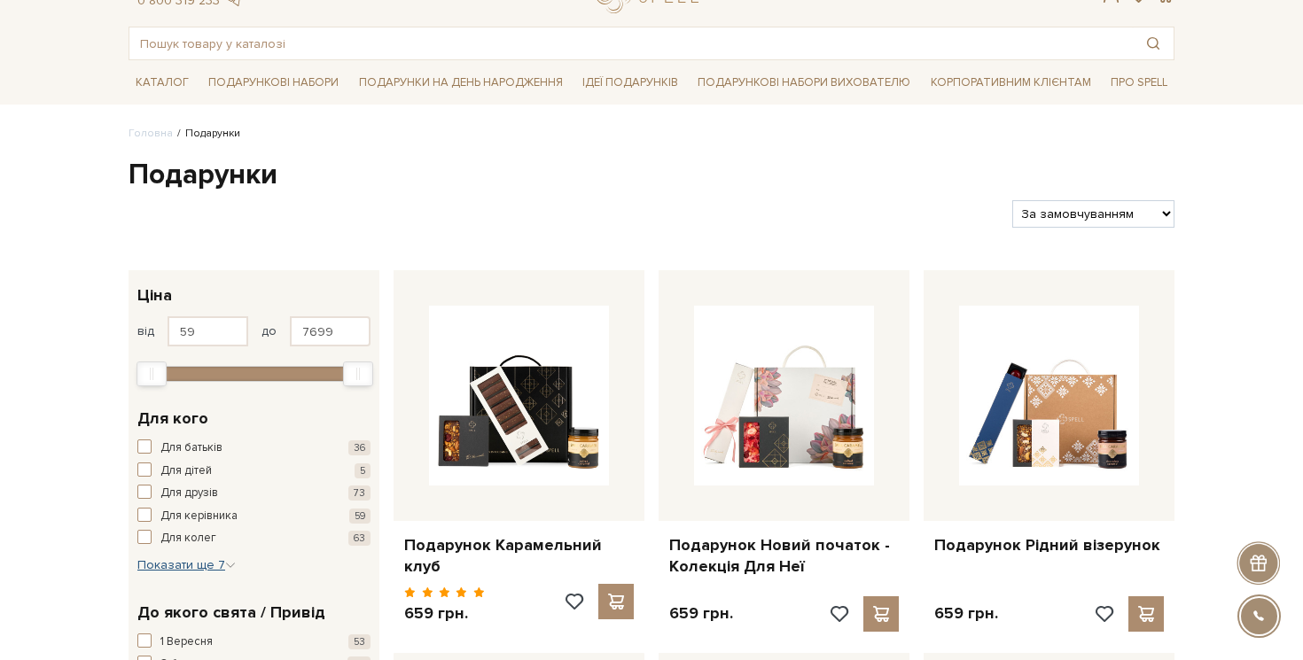
click at [152, 564] on span "Показати ще 7" at bounding box center [186, 564] width 98 height 15
click at [147, 587] on div "Для мами 43 Для неї 24 Для нього 40 Для подруги 49 Для сім'ї 45 Для себе 26 Для…" at bounding box center [258, 638] width 242 height 162
click at [146, 594] on span "button" at bounding box center [144, 595] width 14 height 14
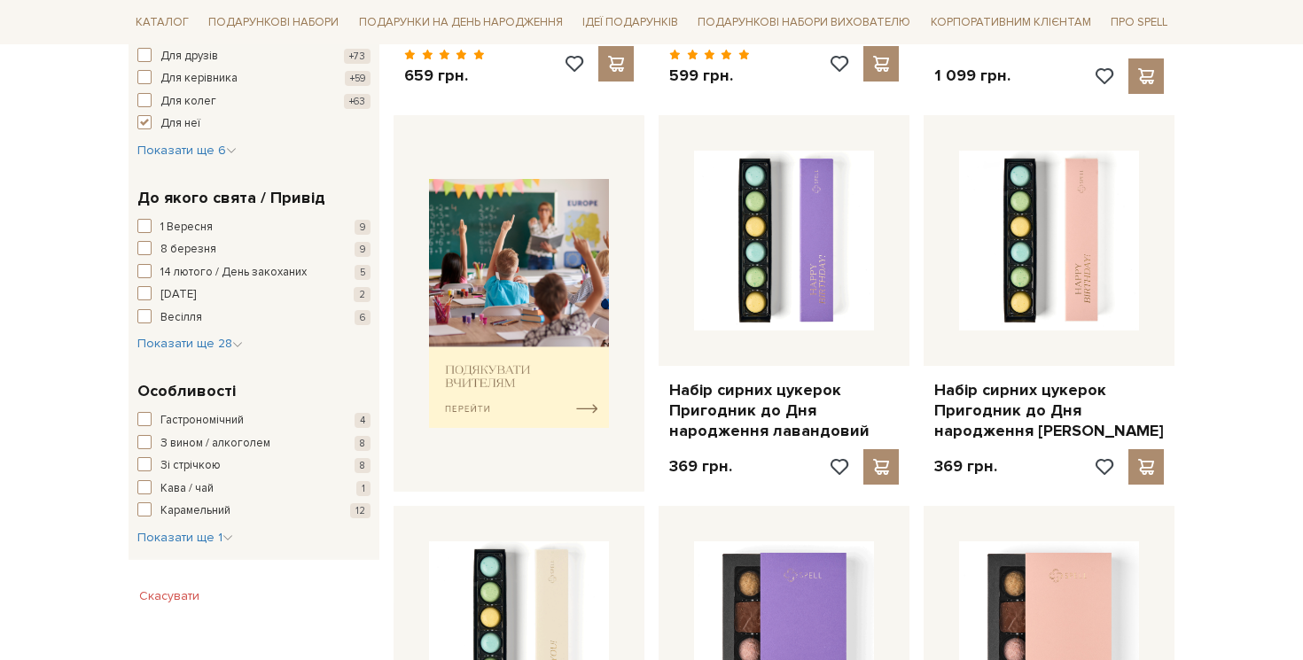
scroll to position [674, 0]
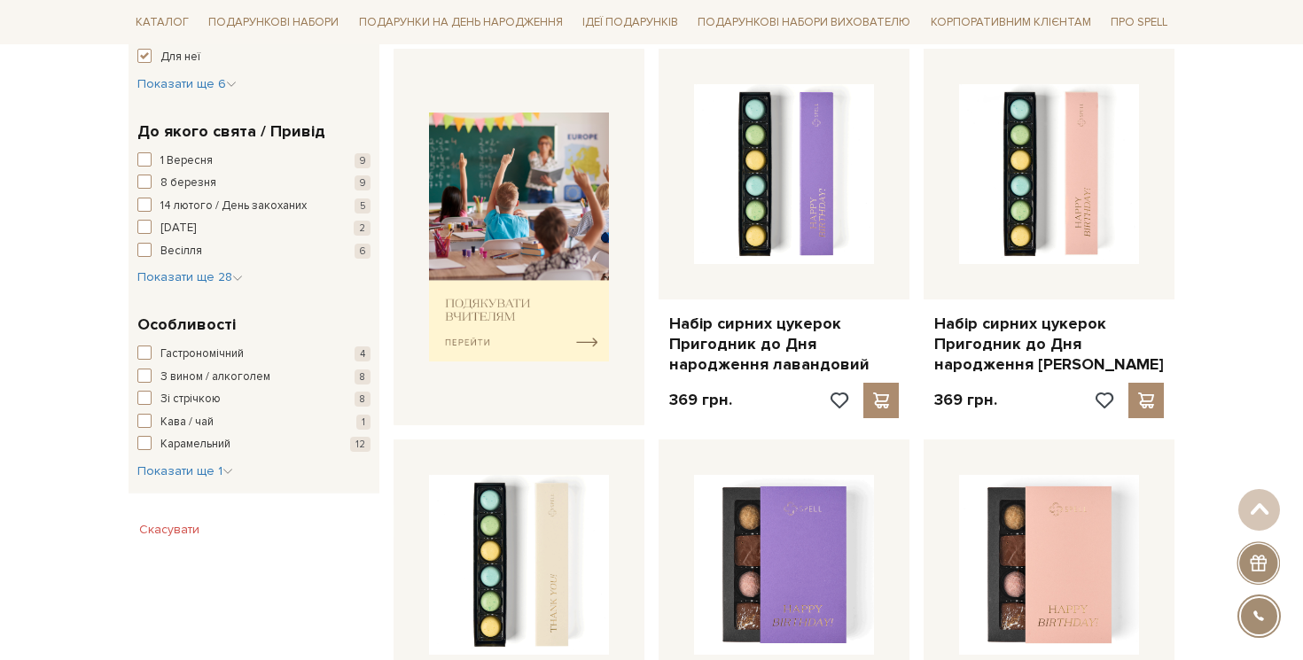
click at [163, 297] on div "До якого свята / Привід 1 Вересня 9 8 березня 9 14 лютого / День закоханих 5 Ве…" at bounding box center [253, 203] width 251 height 194
click at [167, 284] on span "Показати ще 28" at bounding box center [189, 276] width 105 height 15
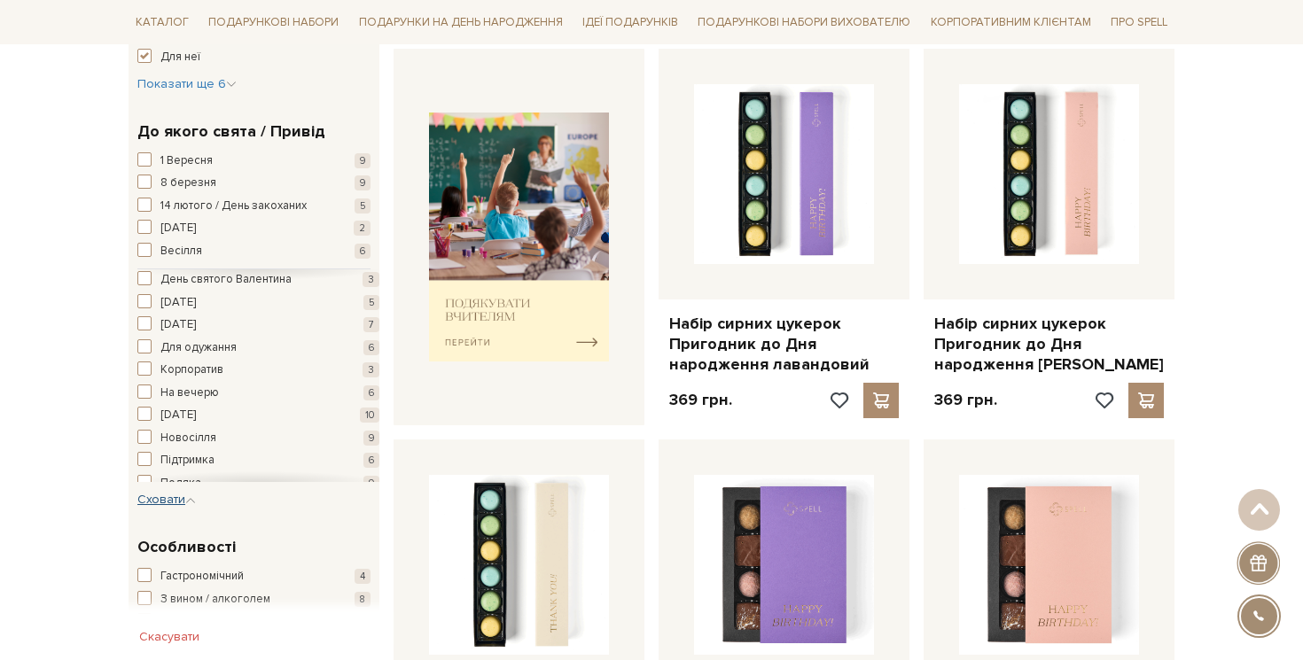
scroll to position [245, 0]
click at [190, 393] on span "[DATE]" at bounding box center [177, 399] width 35 height 18
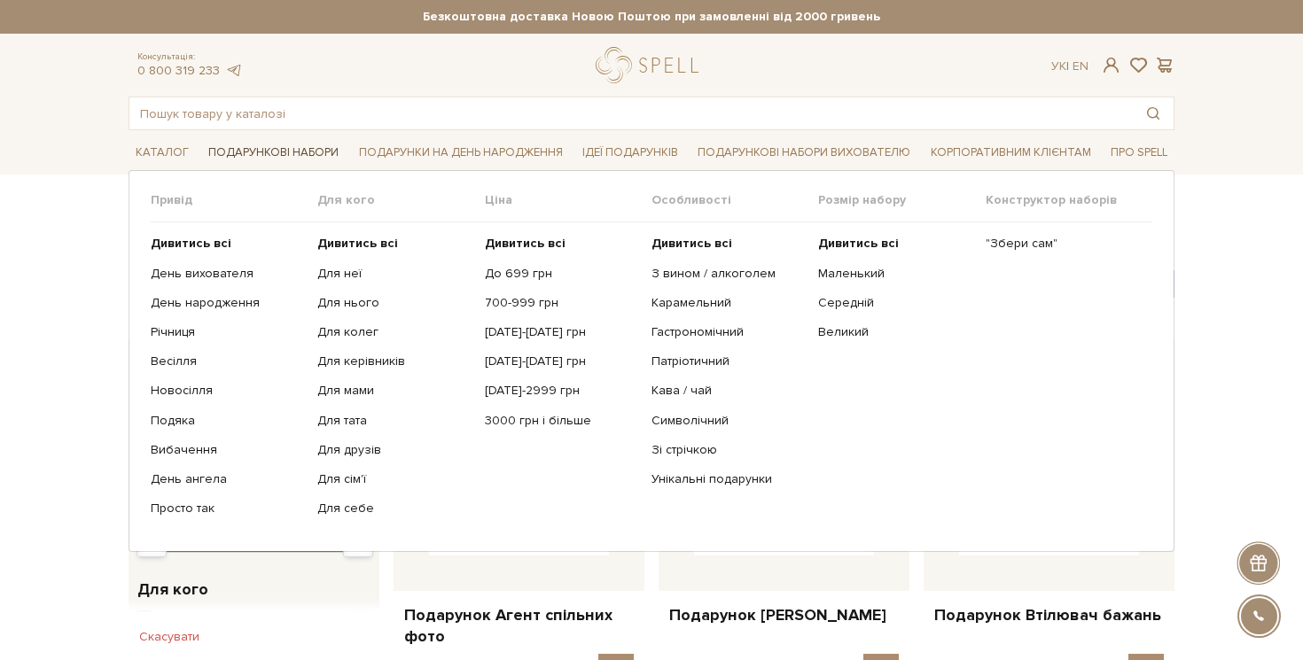
click at [300, 156] on link "Подарункові набори" at bounding box center [273, 152] width 144 height 27
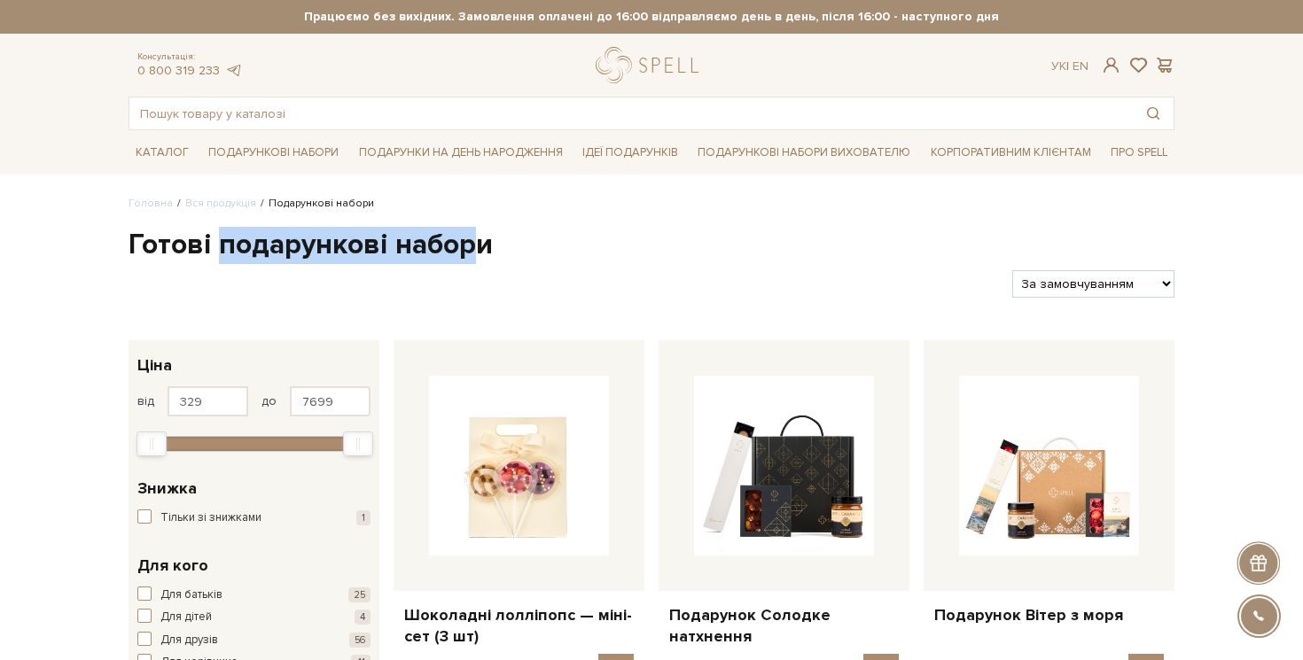
drag, startPoint x: 221, startPoint y: 250, endPoint x: 475, endPoint y: 255, distance: 254.4
click at [475, 255] on h1 "Готові подарункові набори" at bounding box center [651, 245] width 1046 height 37
copy h1 "подарункові набори"
drag, startPoint x: 531, startPoint y: 251, endPoint x: 221, endPoint y: 245, distance: 310.2
click at [221, 245] on h1 "Готові подарункові набори" at bounding box center [651, 245] width 1046 height 37
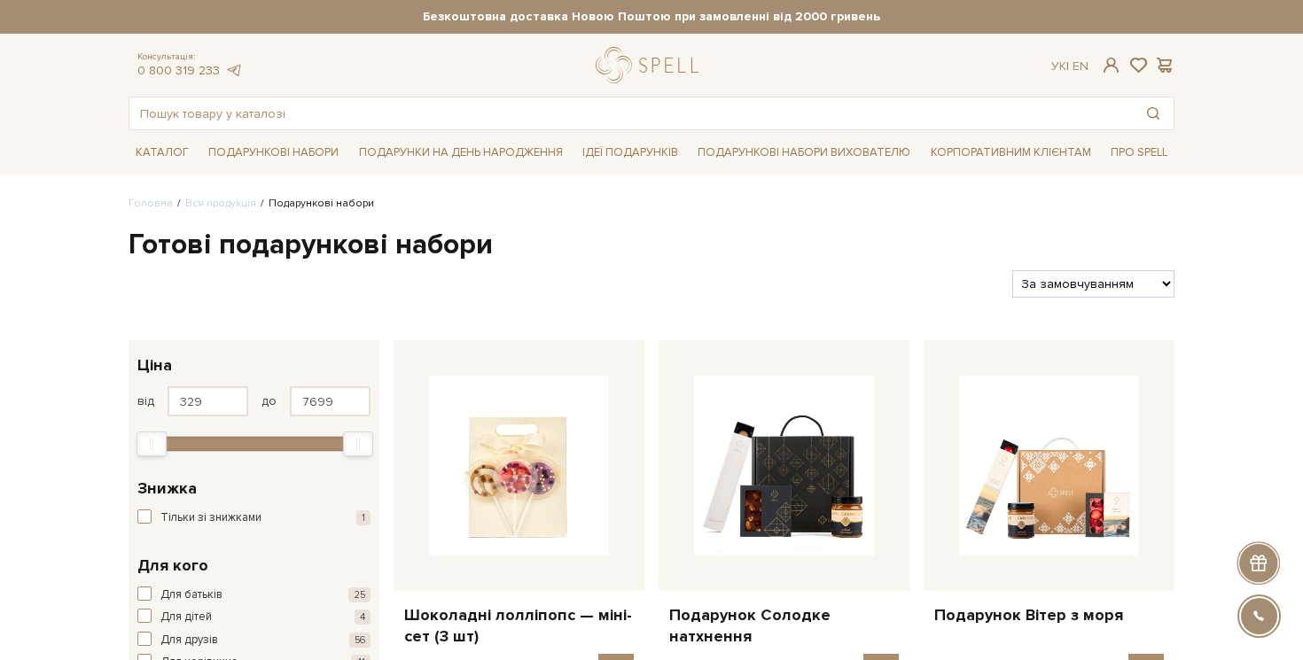
click at [688, 44] on header "Безкоштовна доставка Новою Поштою при замовленні від 2000 гривень Працюємо без …" at bounding box center [651, 65] width 1303 height 130
click at [663, 62] on link "logo" at bounding box center [650, 65] width 111 height 36
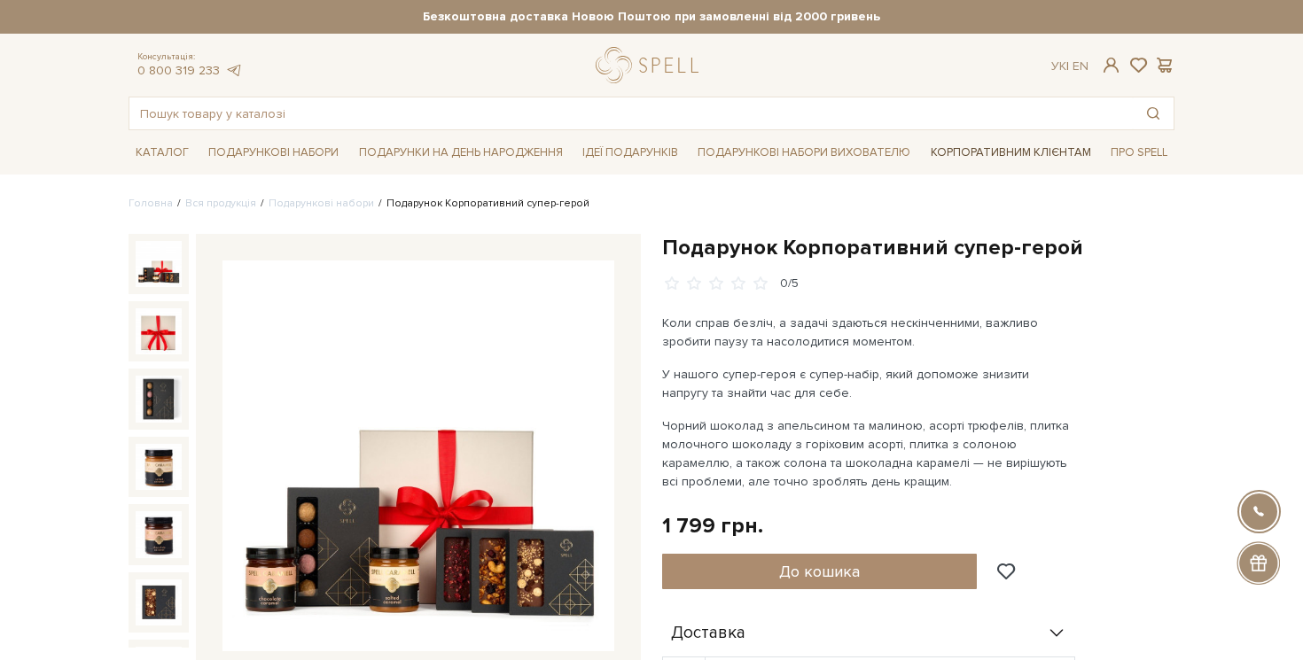
click at [1002, 149] on link "Корпоративним клієнтам" at bounding box center [1010, 152] width 175 height 30
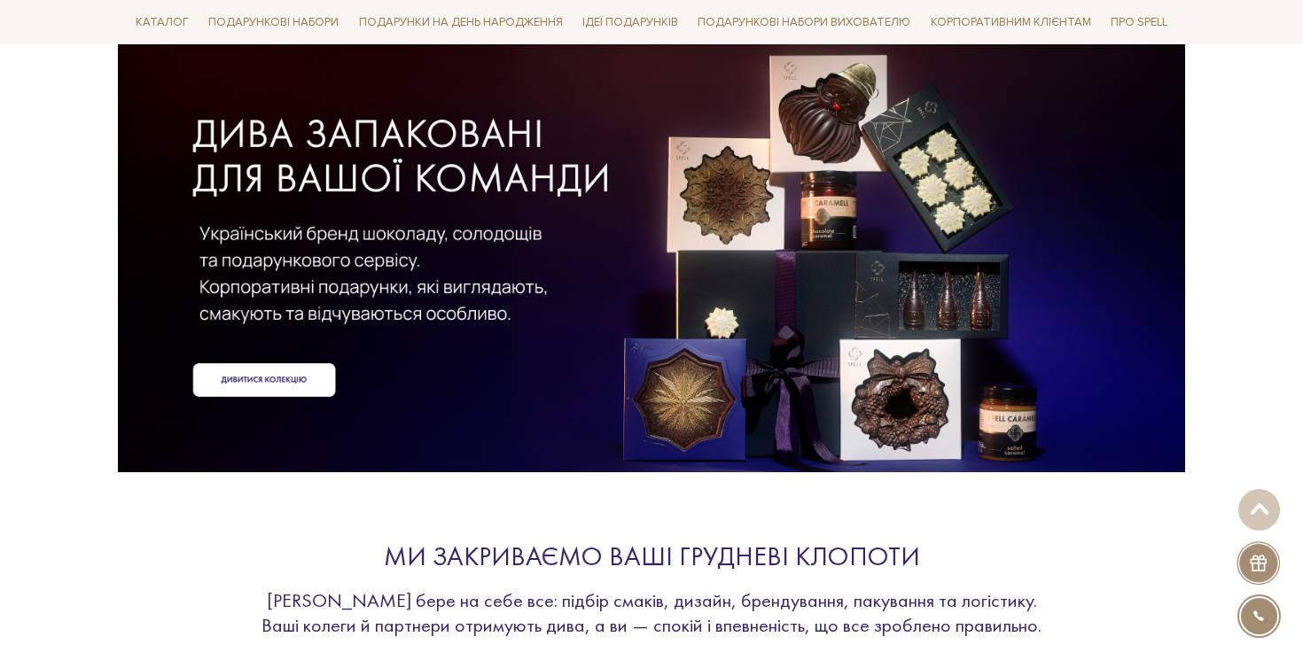
scroll to position [18, 0]
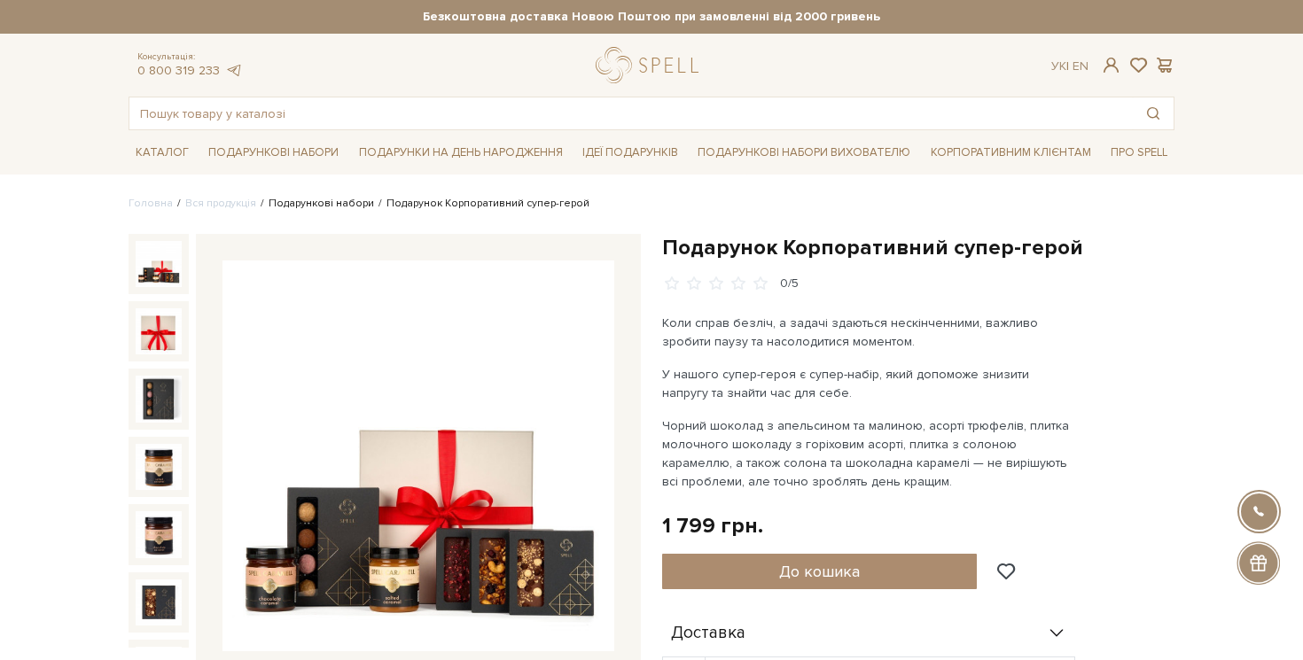
click at [342, 198] on link "Подарункові набори" at bounding box center [320, 203] width 105 height 13
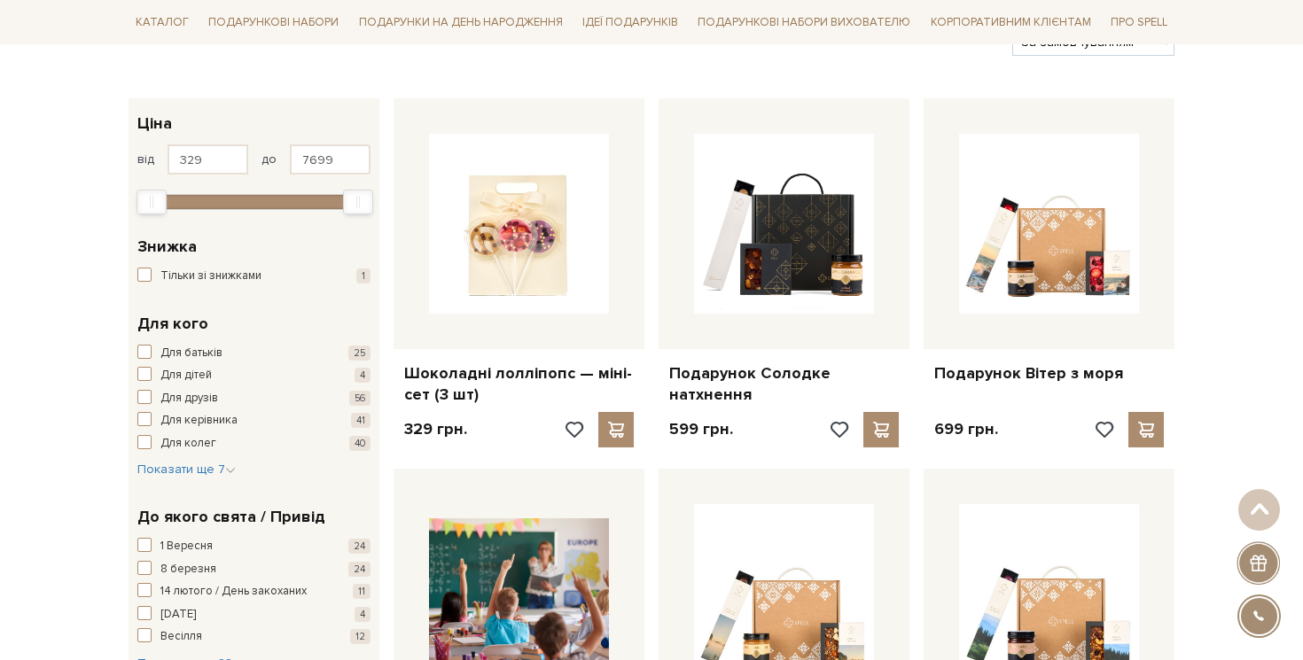
scroll to position [254, 0]
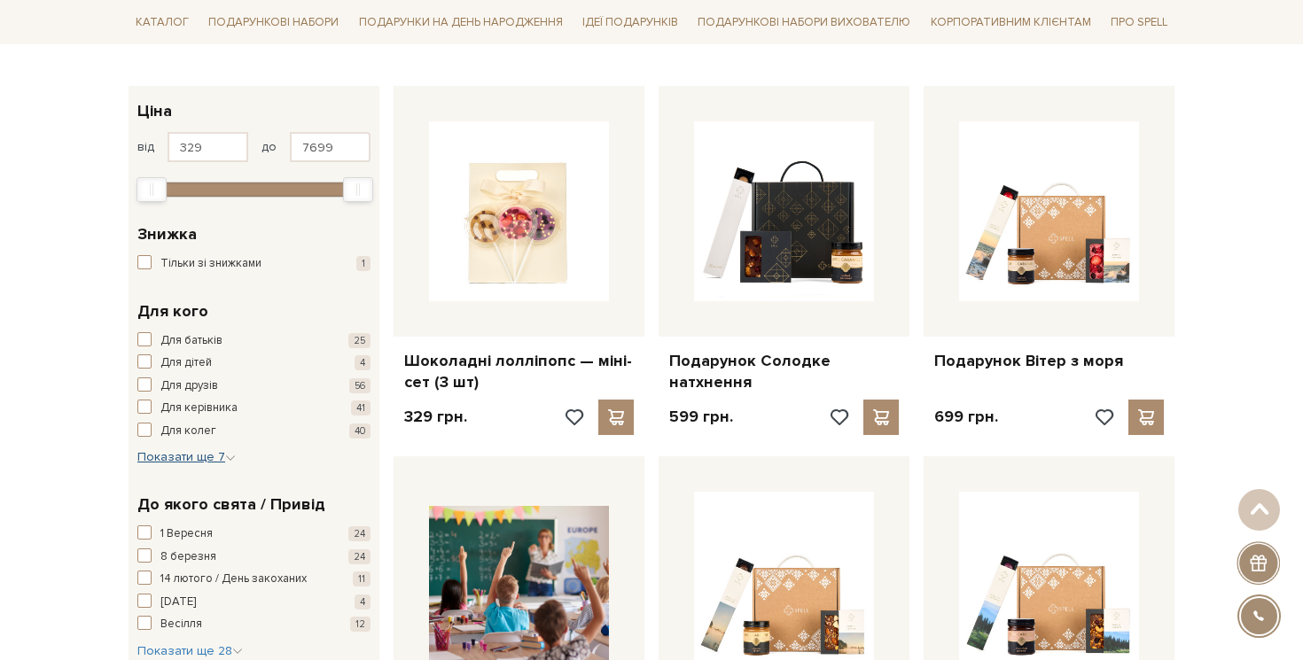
click at [214, 451] on span "Показати ще 7" at bounding box center [186, 456] width 98 height 15
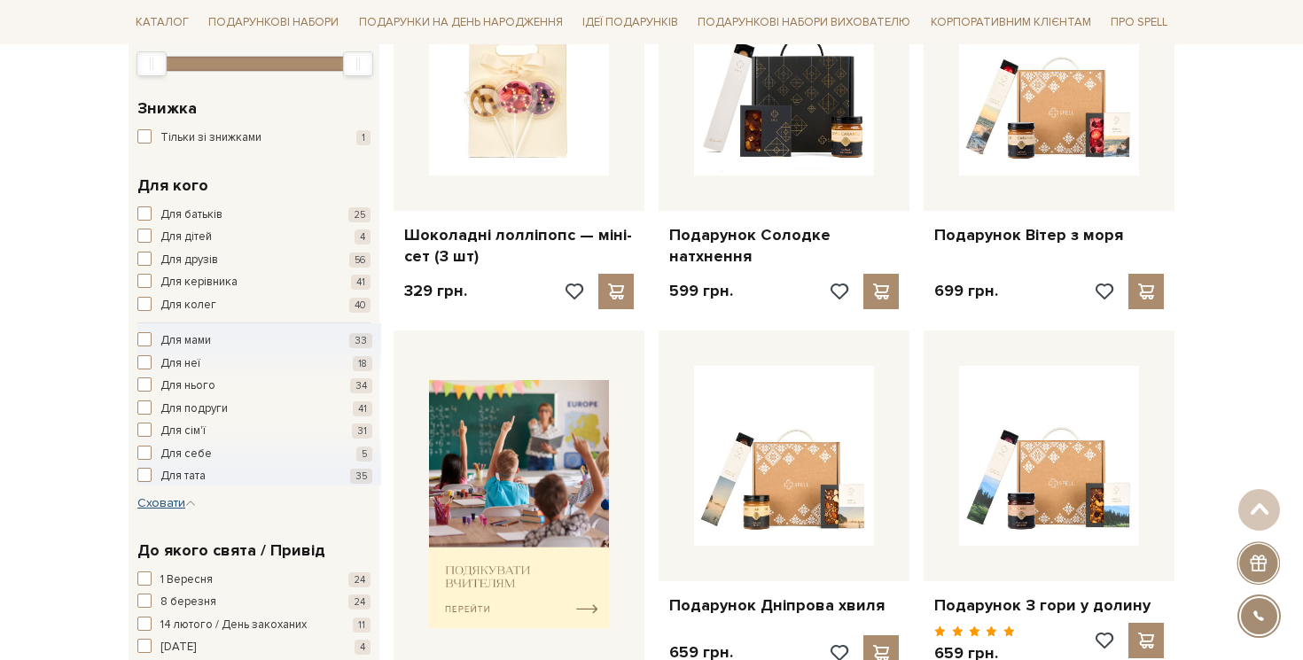
scroll to position [387, 0]
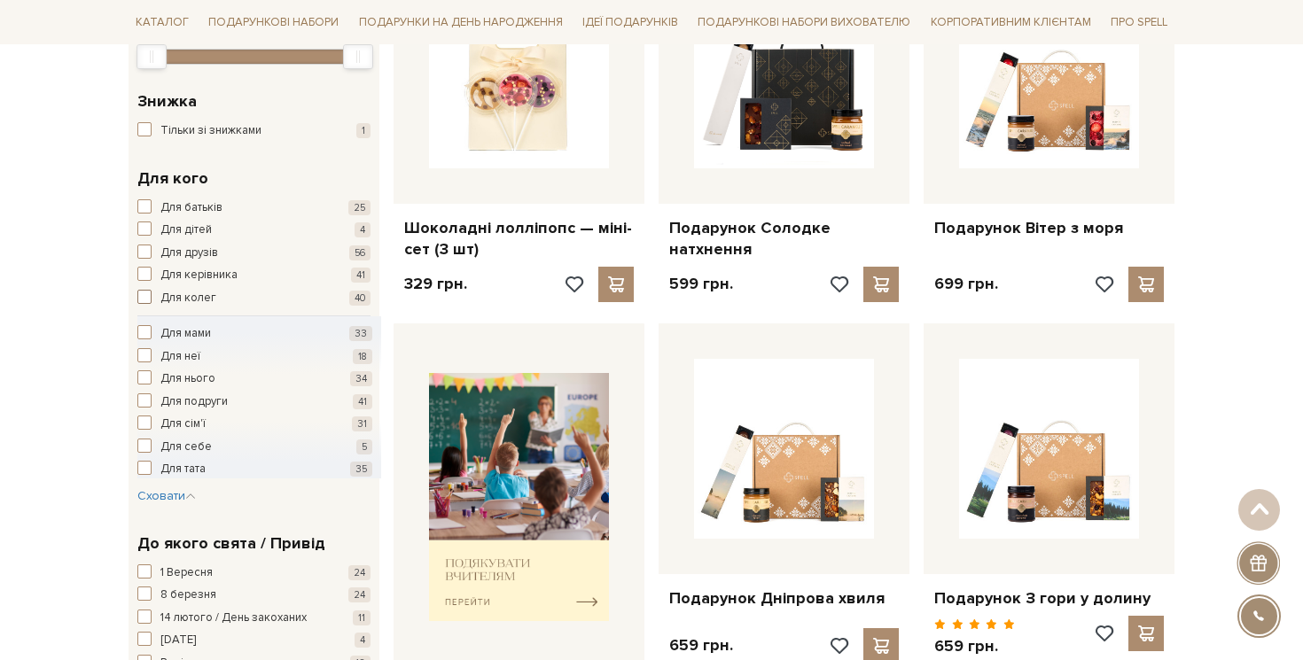
click at [179, 293] on span "Для колег" at bounding box center [188, 299] width 56 height 18
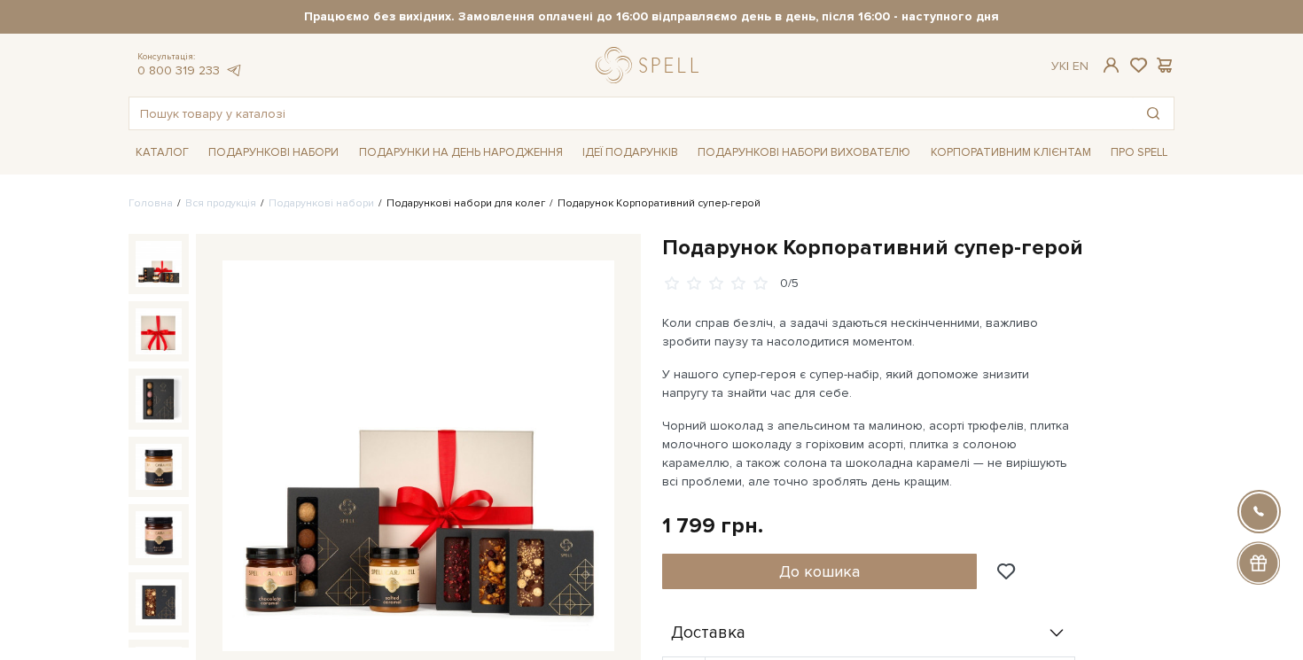
click at [486, 198] on link "Подарункові набори для колег" at bounding box center [465, 203] width 159 height 13
